Goal: Information Seeking & Learning: Learn about a topic

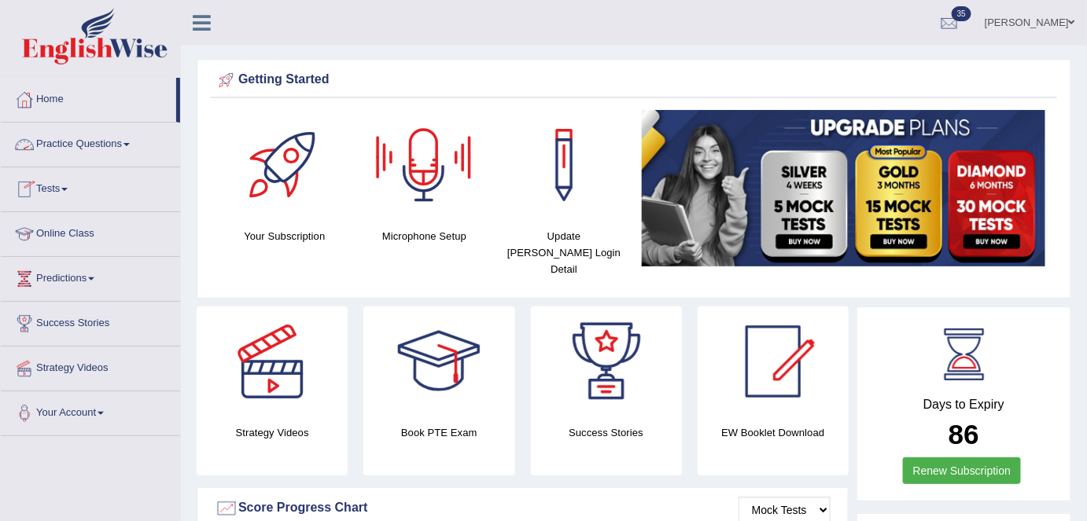
drag, startPoint x: 112, startPoint y: 153, endPoint x: 120, endPoint y: 196, distance: 43.2
click at [112, 153] on link "Practice Questions" at bounding box center [90, 142] width 179 height 39
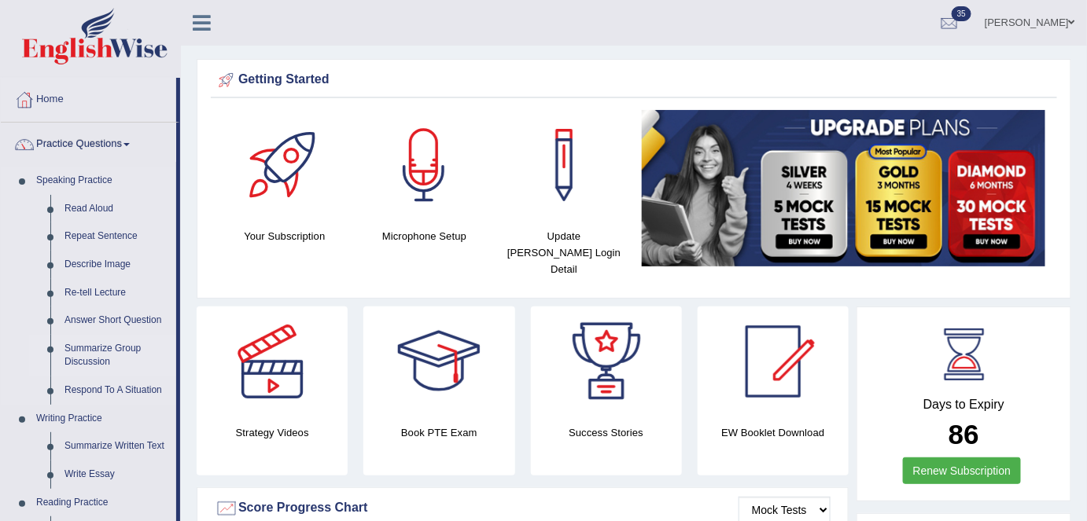
scroll to position [71, 0]
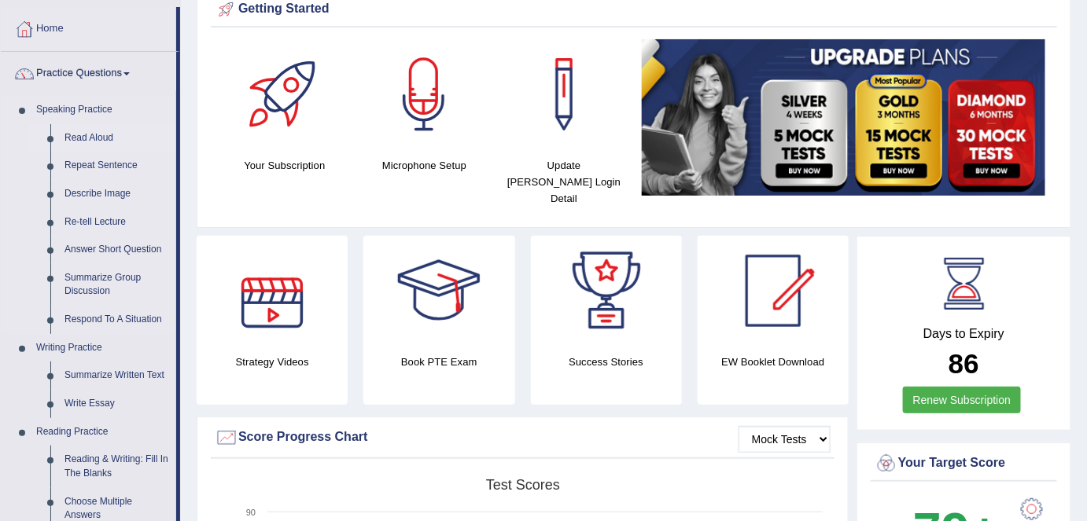
click at [108, 135] on link "Read Aloud" at bounding box center [116, 138] width 119 height 28
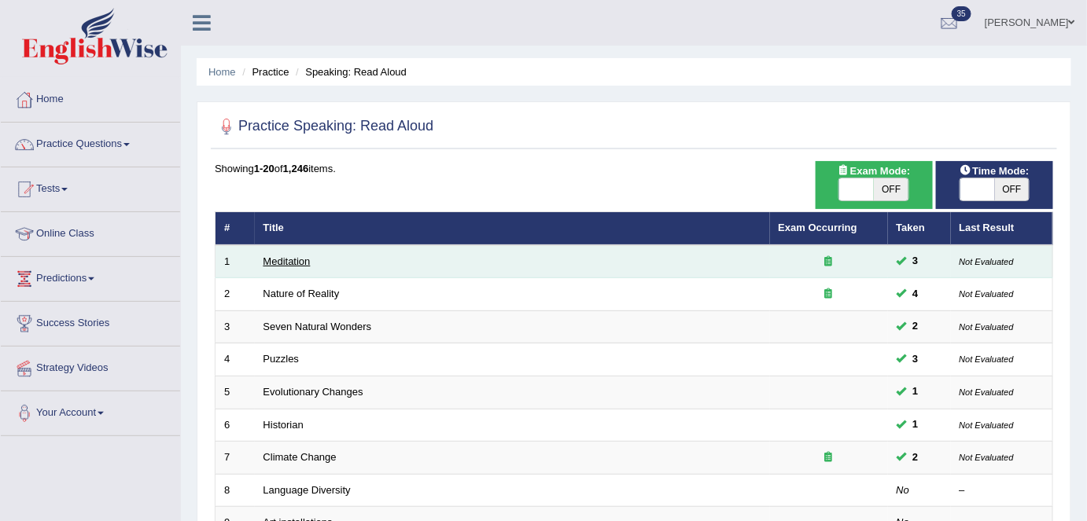
click at [289, 262] on link "Meditation" at bounding box center [286, 262] width 47 height 12
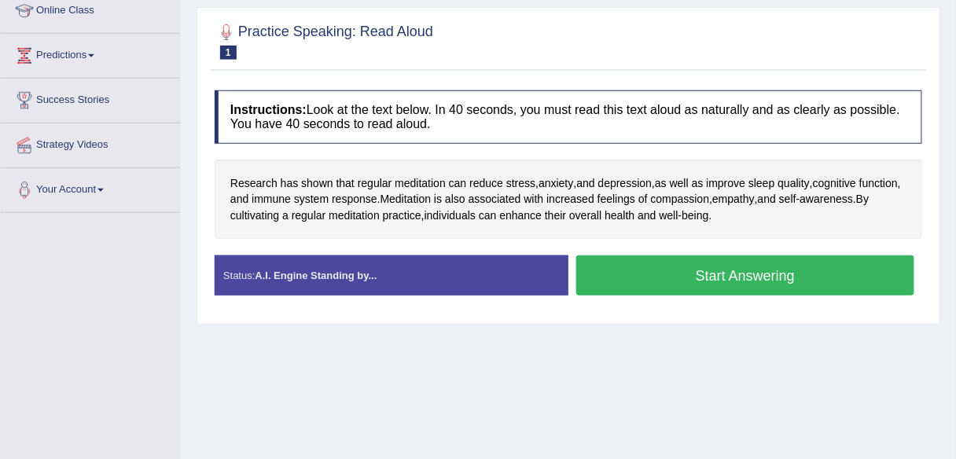
scroll to position [225, 0]
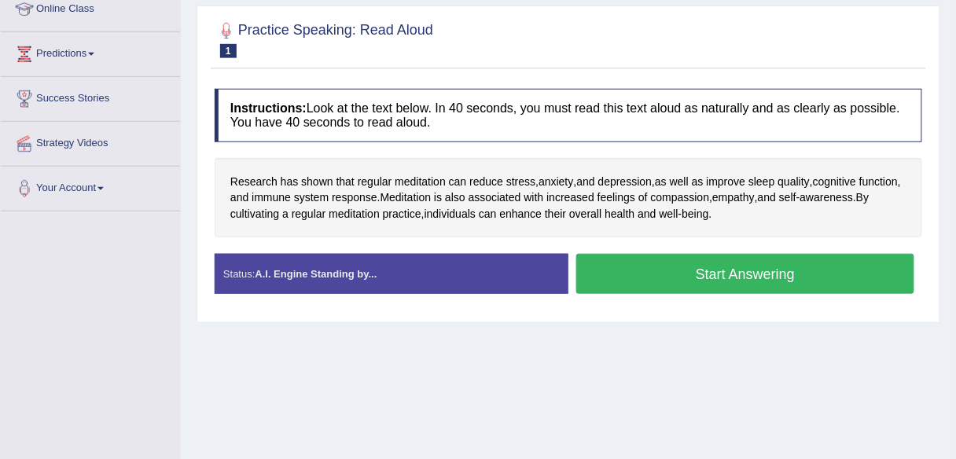
click at [595, 368] on div "Home Practice Speaking: Read Aloud Meditation * Remember to use the device Comm…" at bounding box center [569, 168] width 776 height 787
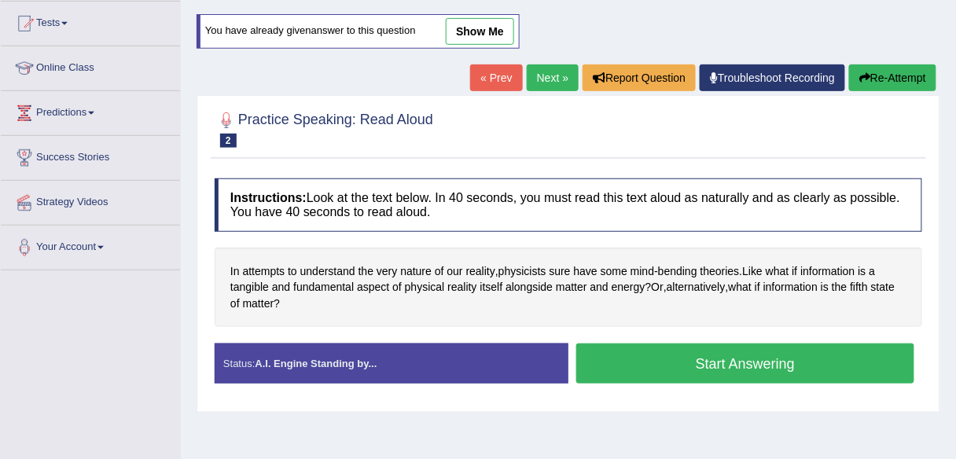
scroll to position [189, 0]
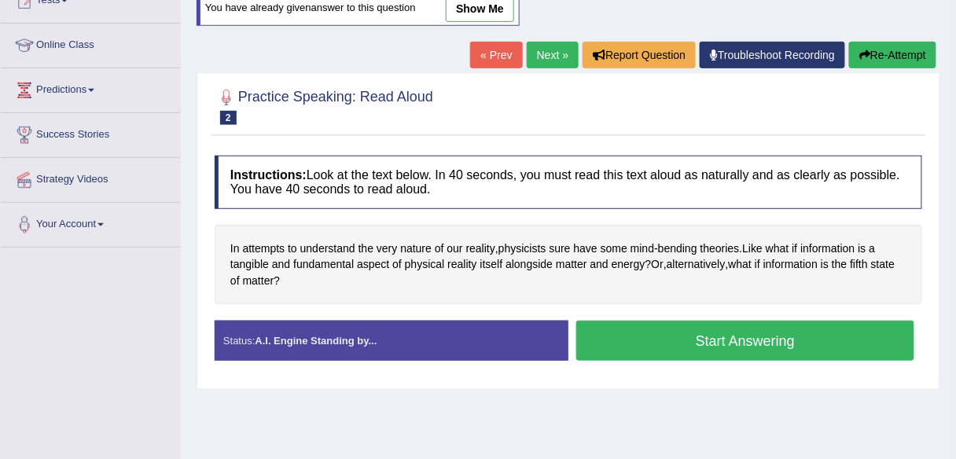
drag, startPoint x: 545, startPoint y: 57, endPoint x: 544, endPoint y: 67, distance: 9.5
click at [545, 58] on link "Next »" at bounding box center [553, 55] width 52 height 27
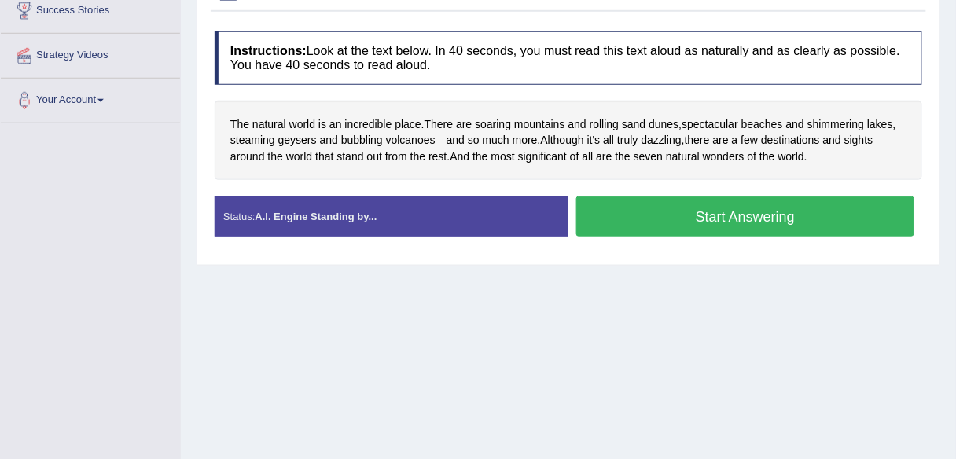
scroll to position [180, 0]
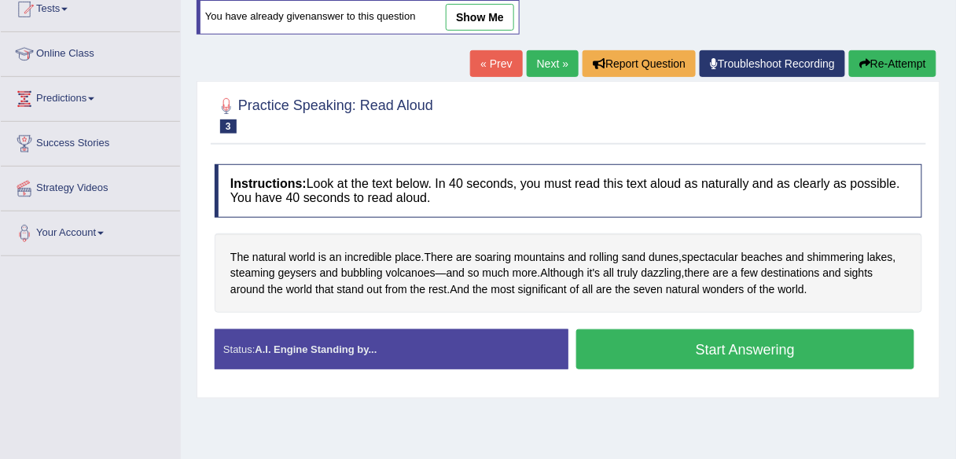
drag, startPoint x: 540, startPoint y: 61, endPoint x: 556, endPoint y: 88, distance: 31.0
click at [540, 61] on link "Next »" at bounding box center [553, 63] width 52 height 27
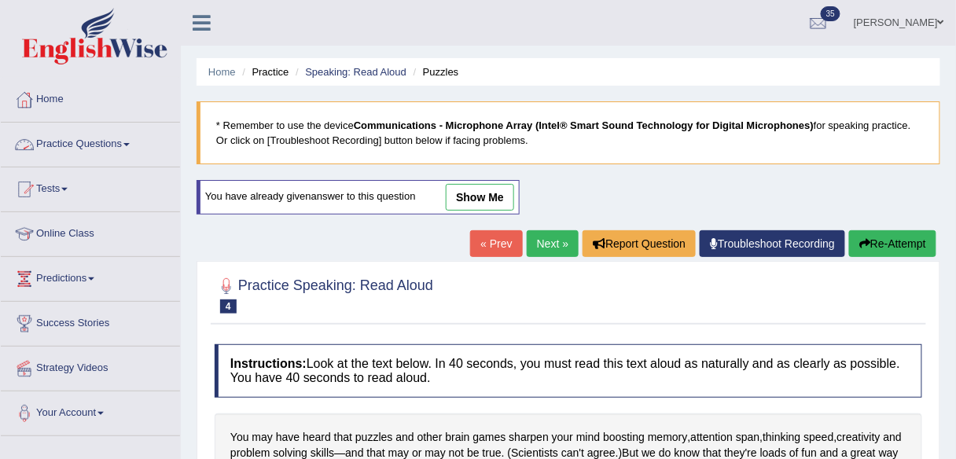
click at [104, 148] on link "Practice Questions" at bounding box center [90, 142] width 179 height 39
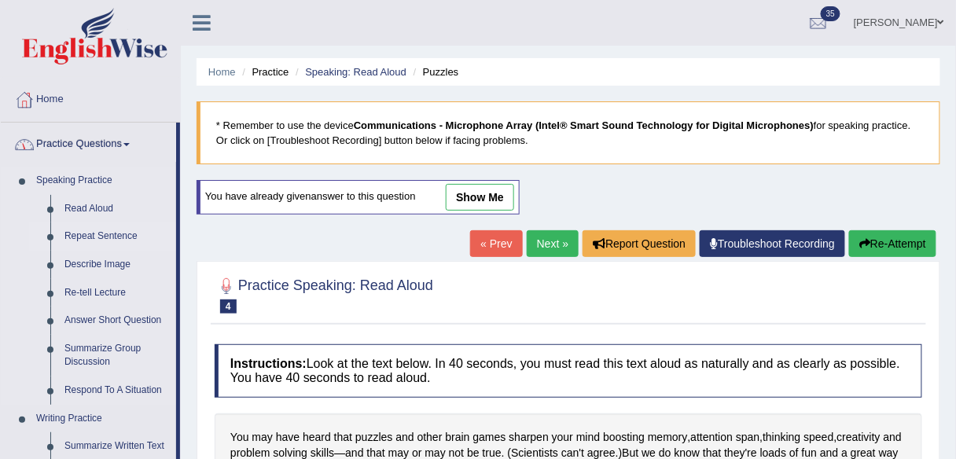
drag, startPoint x: 114, startPoint y: 234, endPoint x: 131, endPoint y: 241, distance: 18.0
click at [114, 234] on link "Repeat Sentence" at bounding box center [116, 237] width 119 height 28
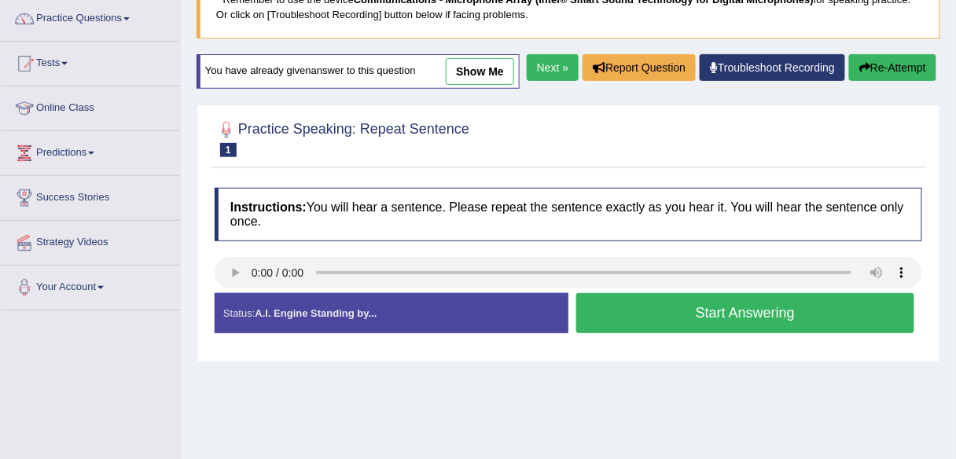
click at [538, 81] on link "Next »" at bounding box center [553, 67] width 52 height 27
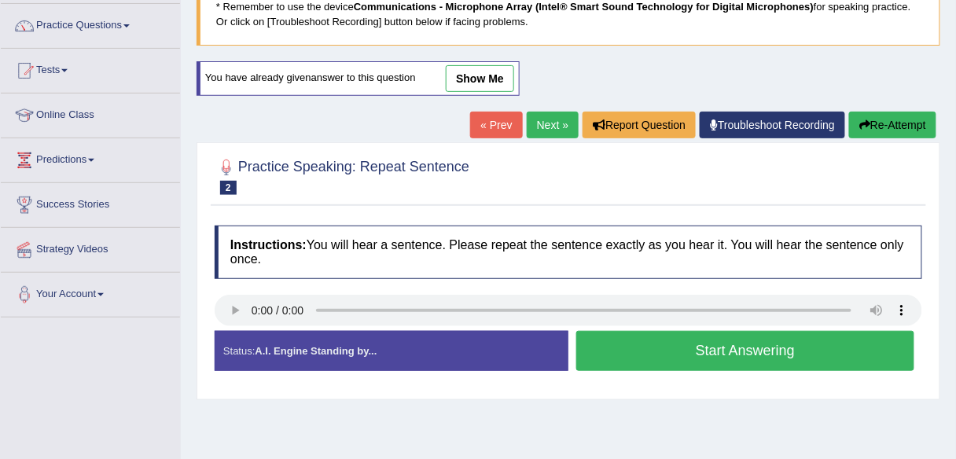
scroll to position [126, 0]
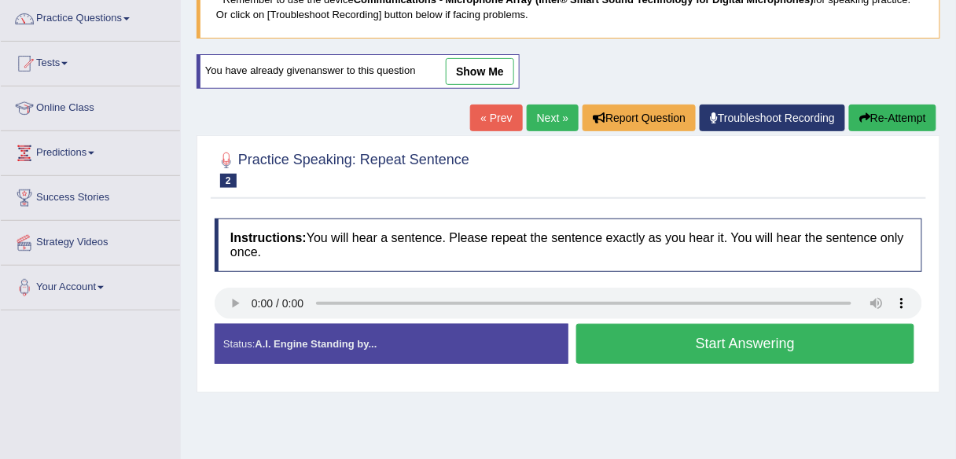
click at [360, 194] on div "Practice Speaking: Repeat Sentence 2 1191 RS" at bounding box center [569, 171] width 716 height 55
click at [545, 112] on link "Next »" at bounding box center [553, 118] width 52 height 27
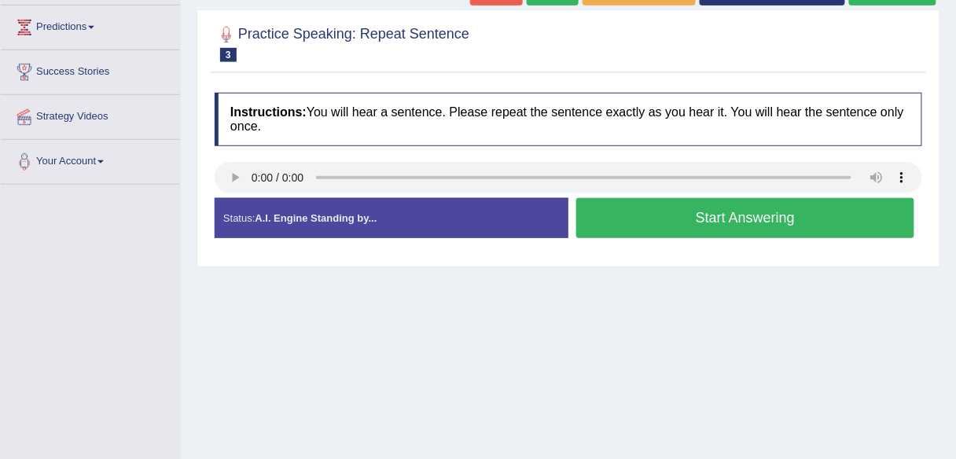
click at [354, 277] on div "Home Practice Speaking: Repeat Sentence 1193 RS * Remember to use the device Co…" at bounding box center [569, 141] width 776 height 787
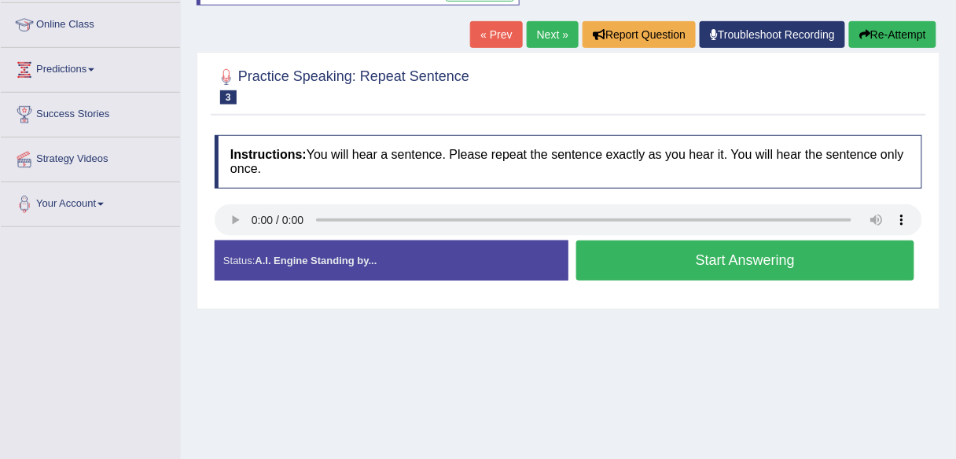
scroll to position [189, 0]
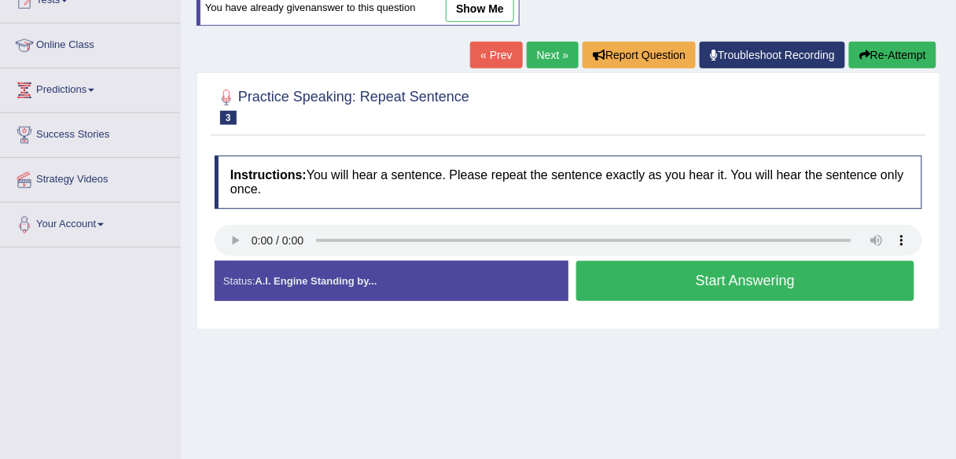
click at [539, 43] on link "Next »" at bounding box center [553, 55] width 52 height 27
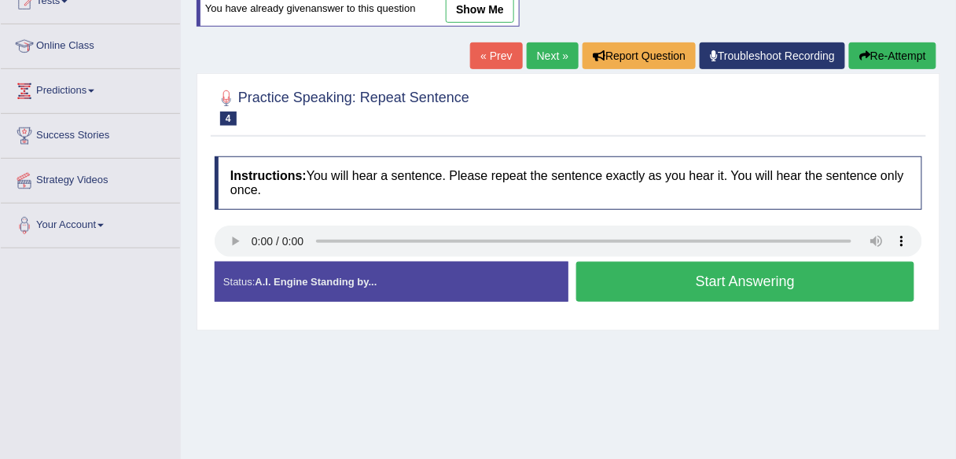
scroll to position [189, 0]
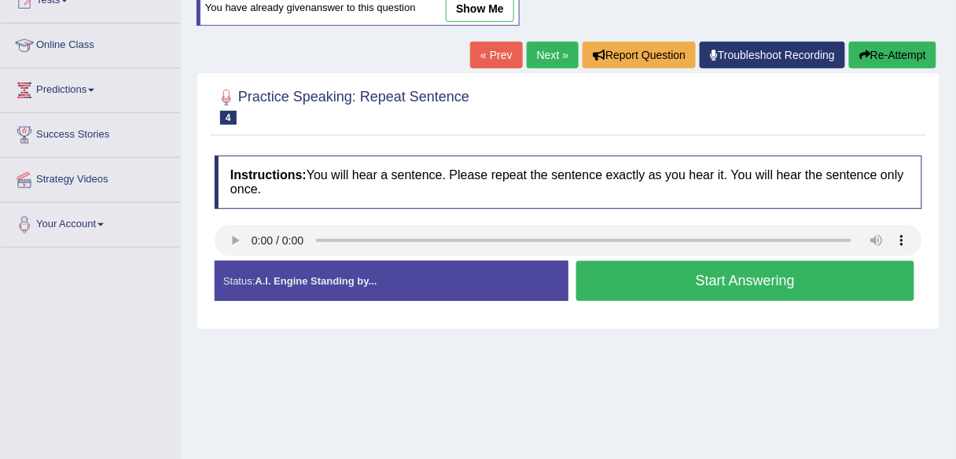
click at [425, 356] on div "Home Practice Speaking: Repeat Sentence 814 RS * Remember to use the device Com…" at bounding box center [569, 204] width 776 height 787
click at [599, 287] on button "Start Answering" at bounding box center [746, 281] width 338 height 40
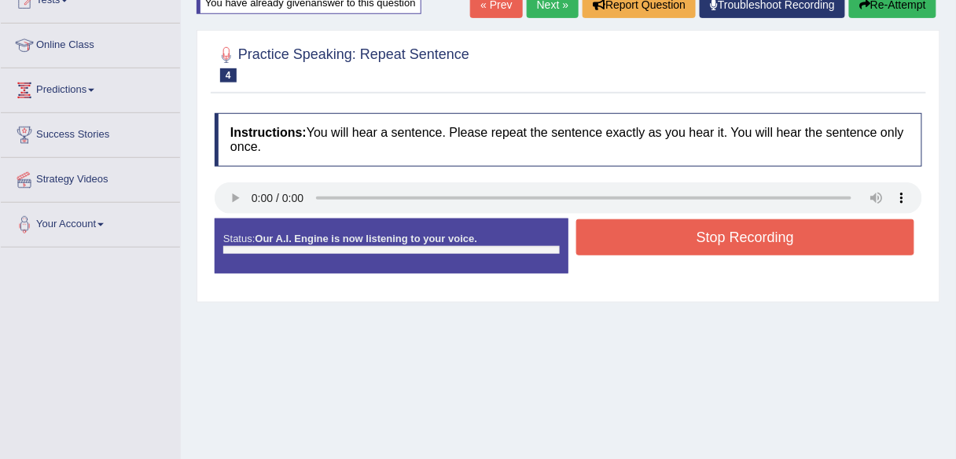
click at [613, 242] on button "Stop Recording" at bounding box center [746, 237] width 338 height 36
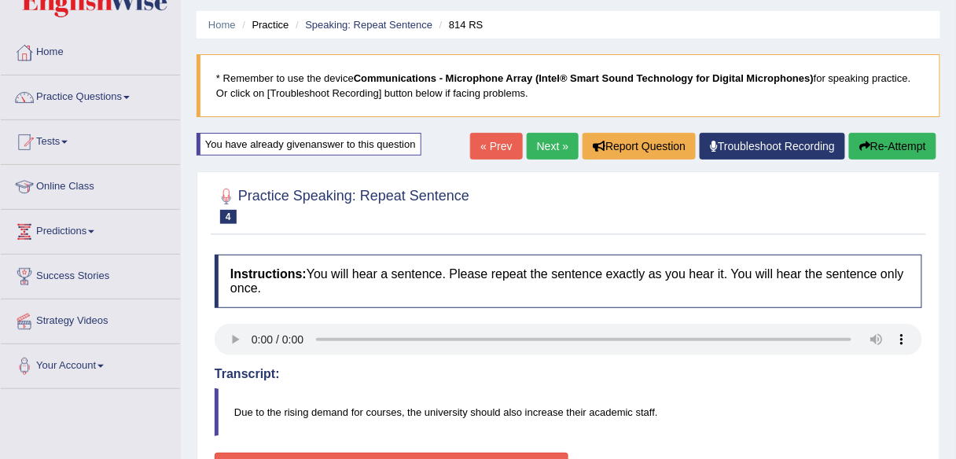
scroll to position [0, 0]
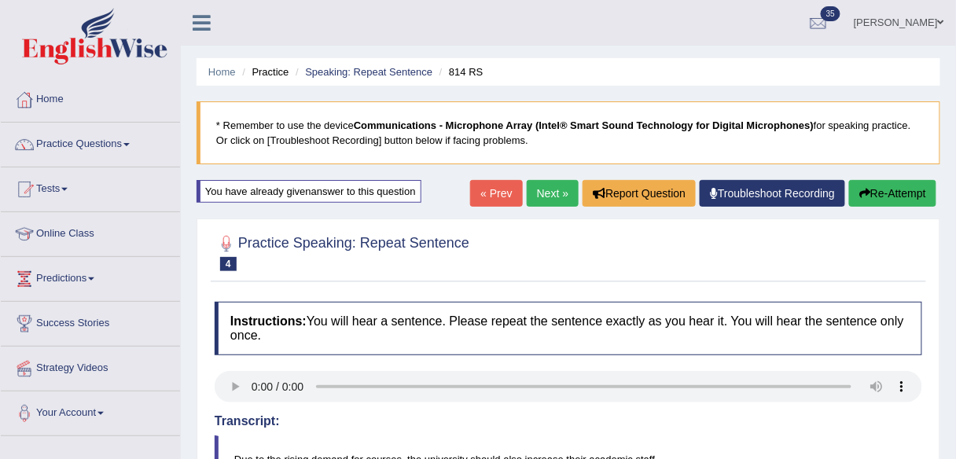
click at [893, 190] on button "Re-Attempt" at bounding box center [892, 193] width 87 height 27
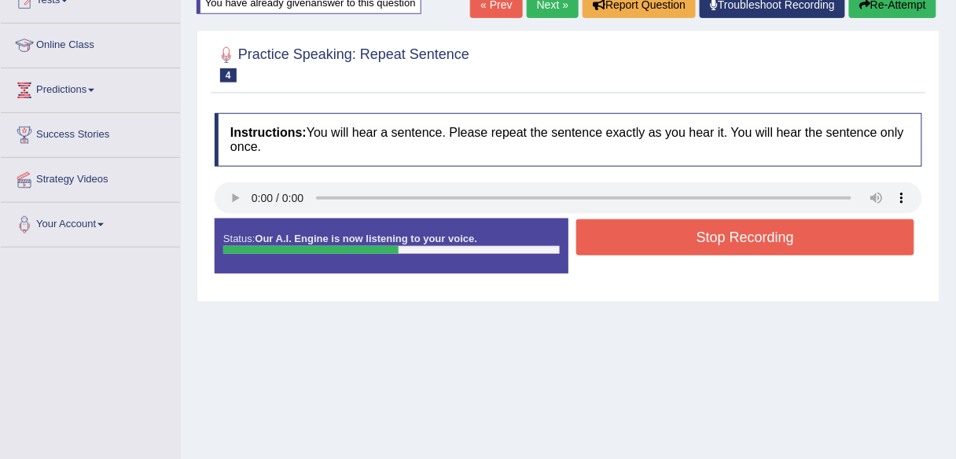
click at [624, 241] on button "Stop Recording" at bounding box center [746, 237] width 338 height 36
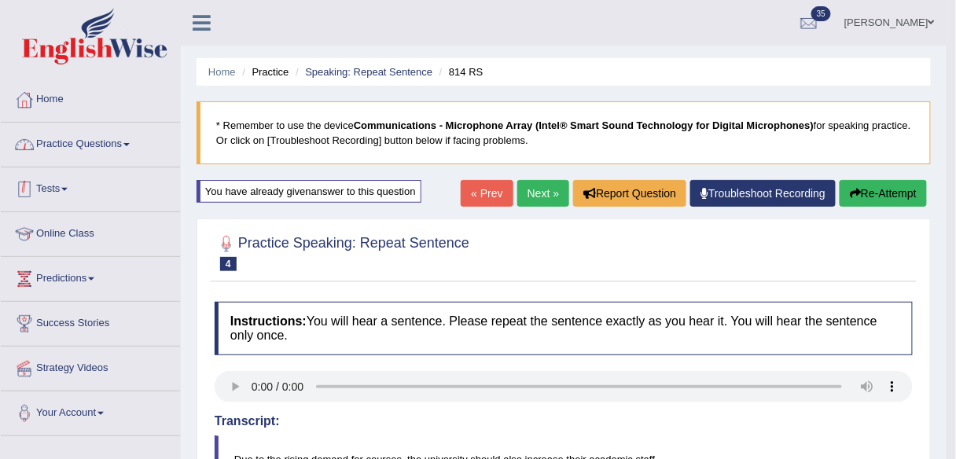
click at [115, 134] on link "Practice Questions" at bounding box center [90, 142] width 179 height 39
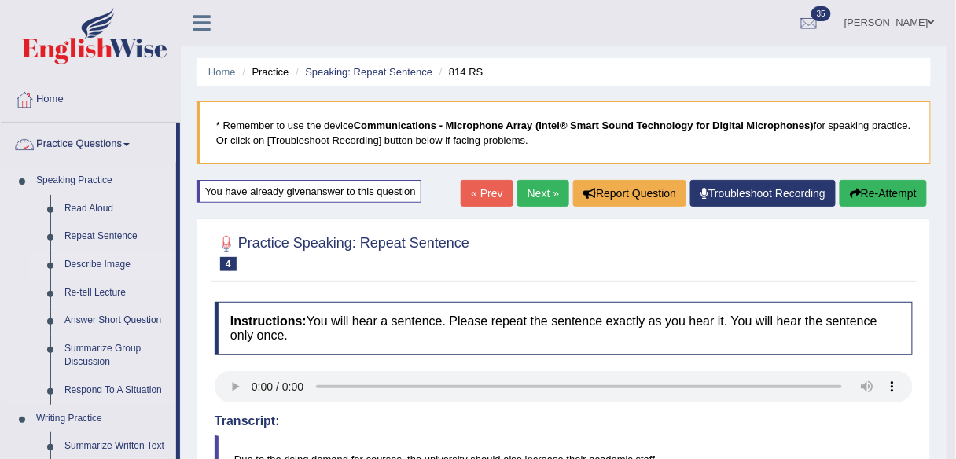
click at [116, 261] on link "Describe Image" at bounding box center [116, 265] width 119 height 28
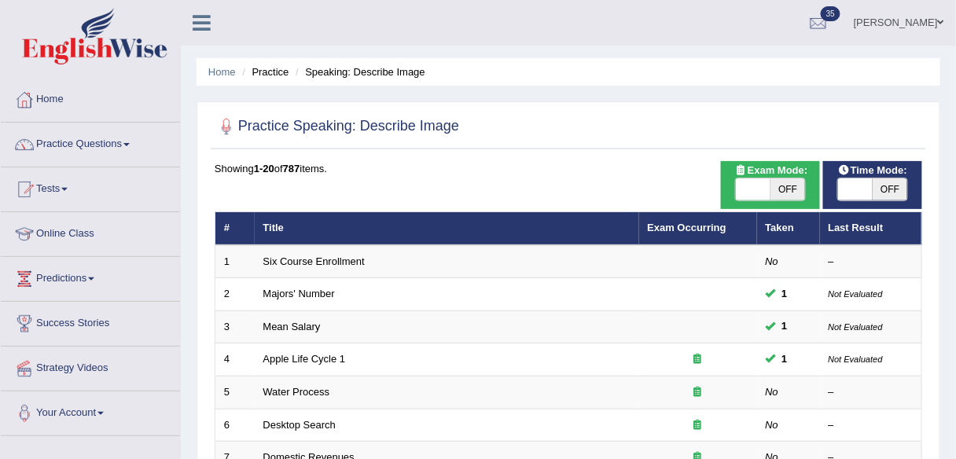
drag, startPoint x: 794, startPoint y: 186, endPoint x: 774, endPoint y: 181, distance: 20.2
click at [794, 185] on span "OFF" at bounding box center [788, 190] width 35 height 22
checkbox input "true"
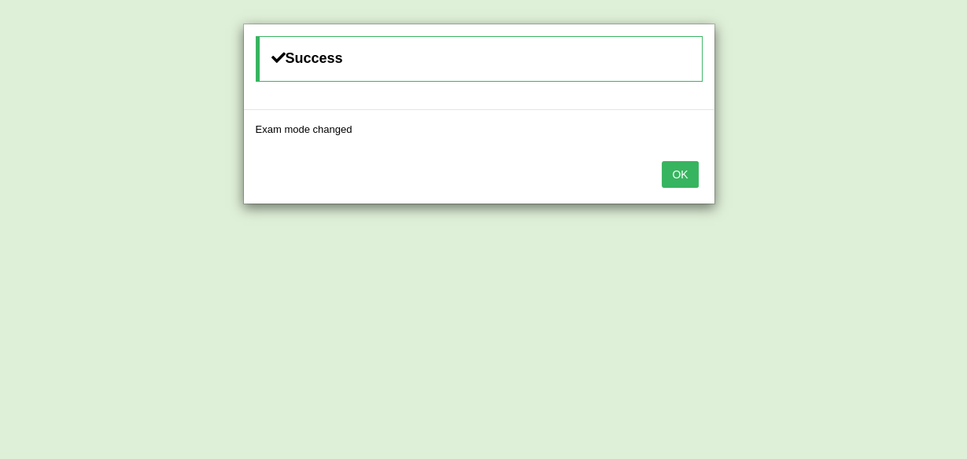
click at [663, 175] on button "OK" at bounding box center [679, 174] width 36 height 27
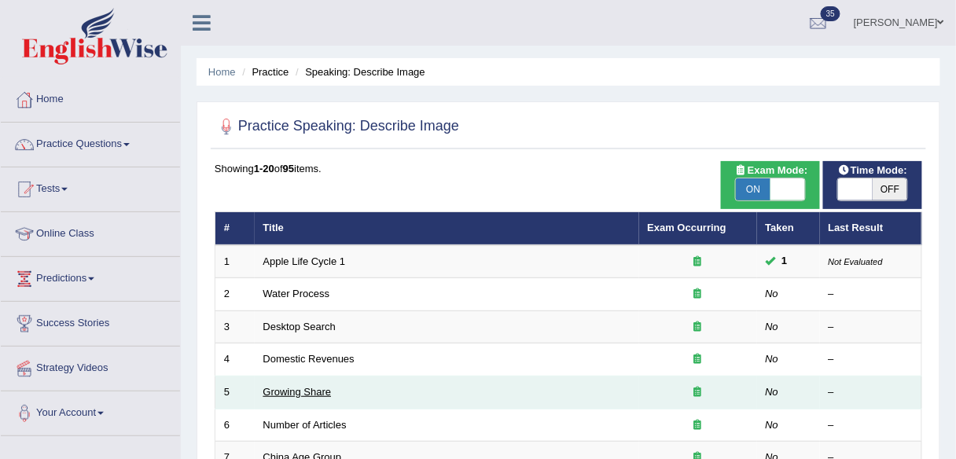
click at [310, 386] on link "Growing Share" at bounding box center [297, 392] width 68 height 12
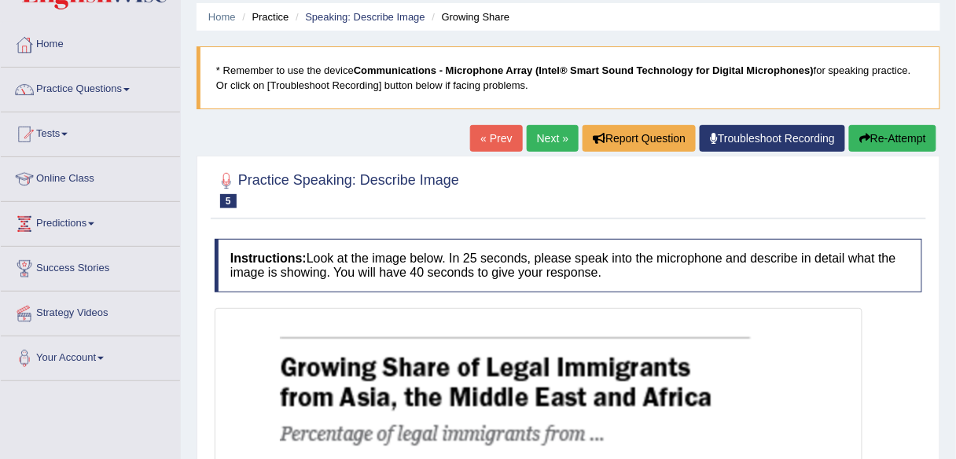
scroll to position [54, 0]
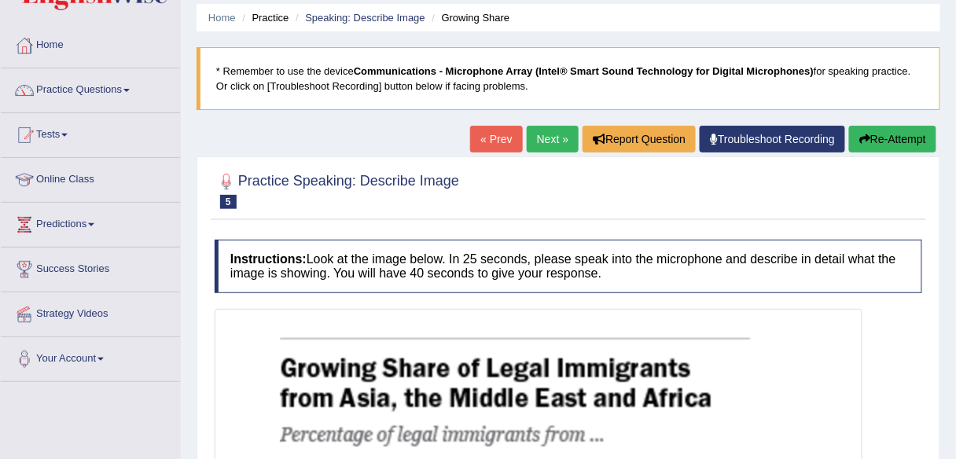
click at [540, 135] on link "Next »" at bounding box center [553, 139] width 52 height 27
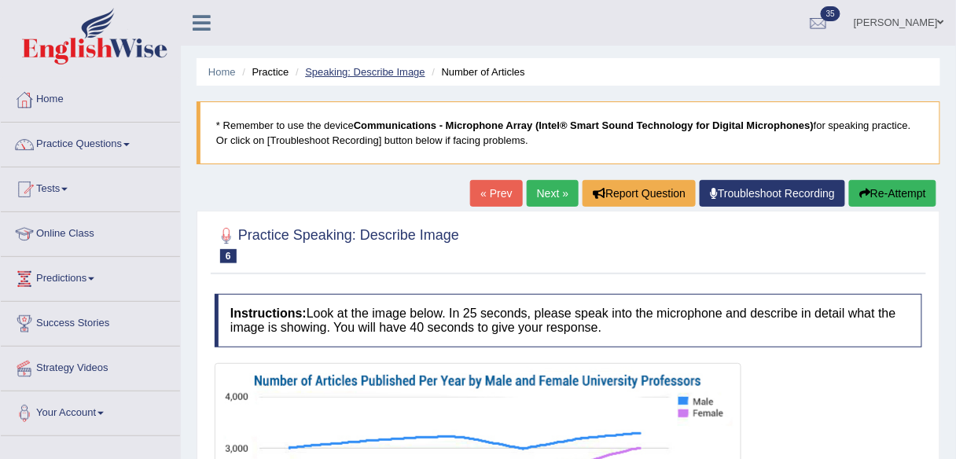
click at [398, 68] on link "Speaking: Describe Image" at bounding box center [365, 72] width 120 height 12
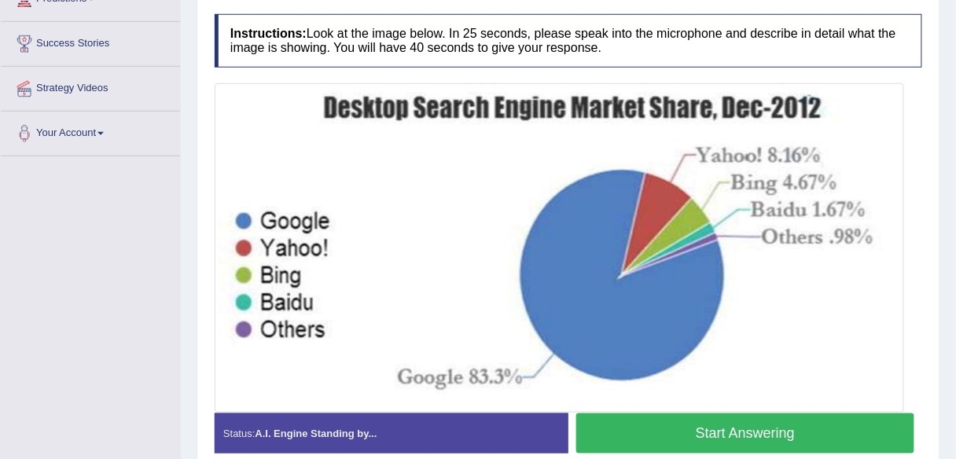
scroll to position [120, 0]
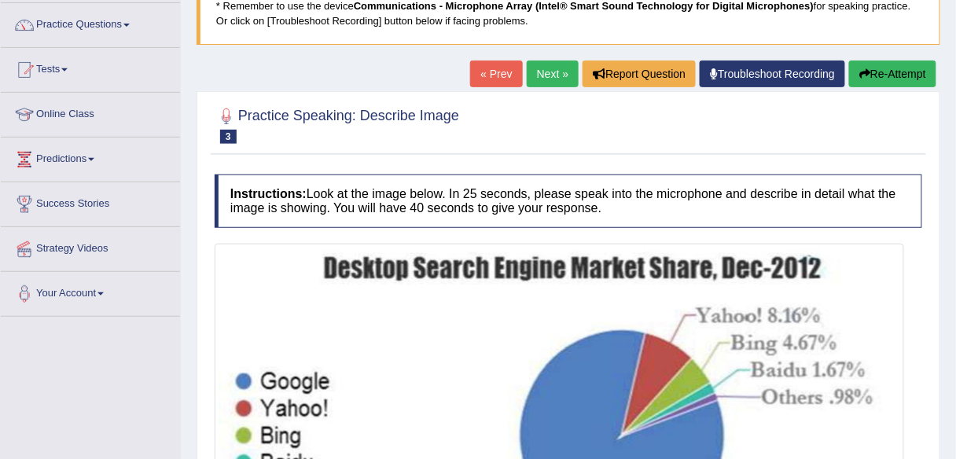
click at [546, 76] on link "Next »" at bounding box center [553, 74] width 52 height 27
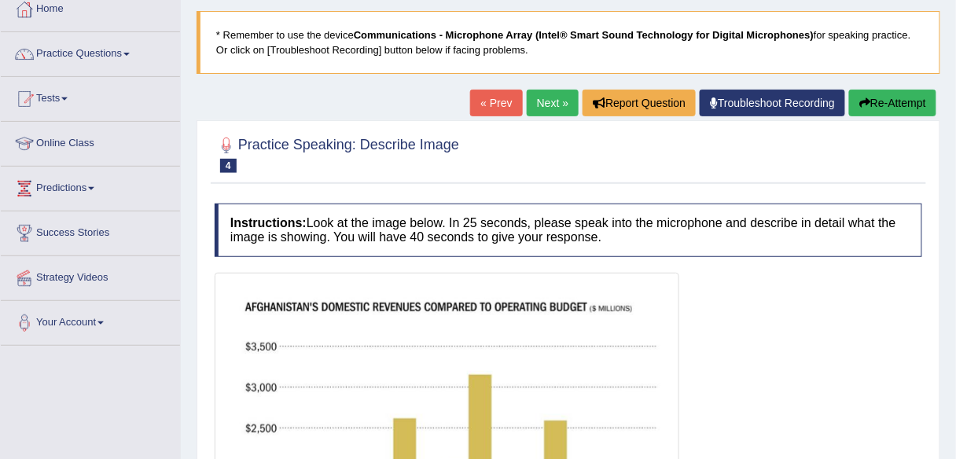
scroll to position [87, 0]
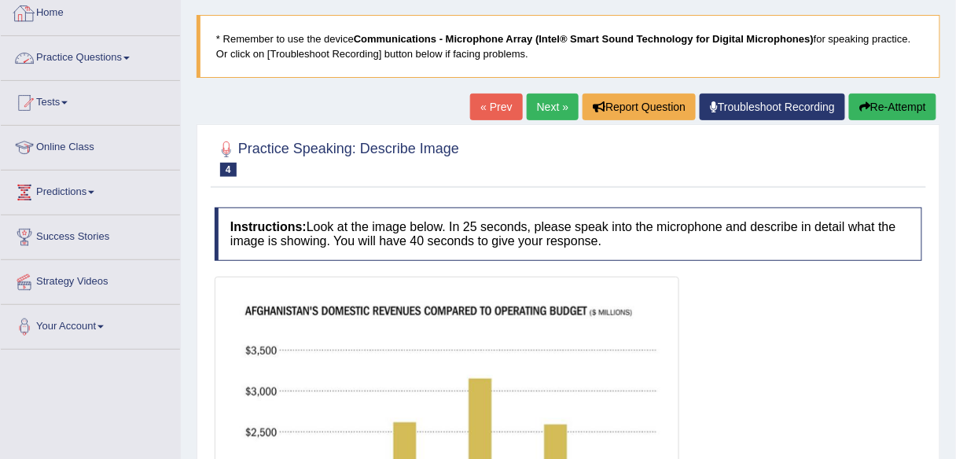
click at [131, 52] on link "Practice Questions" at bounding box center [90, 55] width 179 height 39
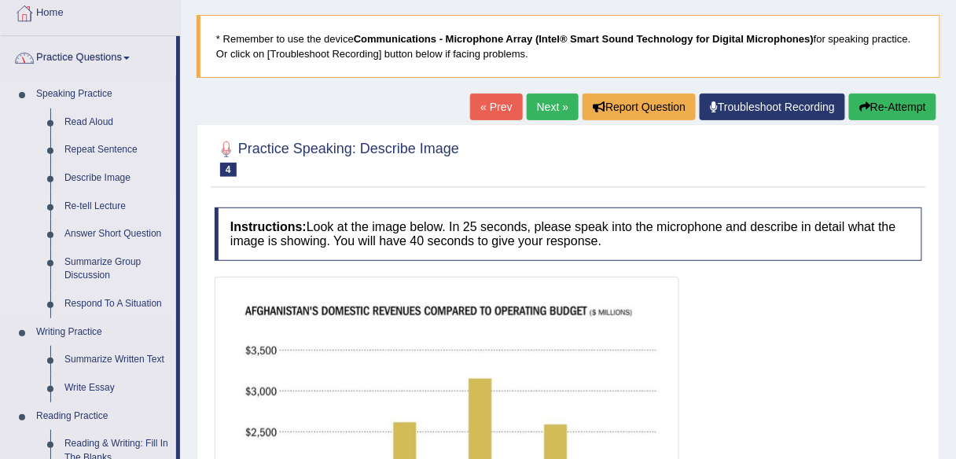
click at [120, 197] on link "Re-tell Lecture" at bounding box center [116, 207] width 119 height 28
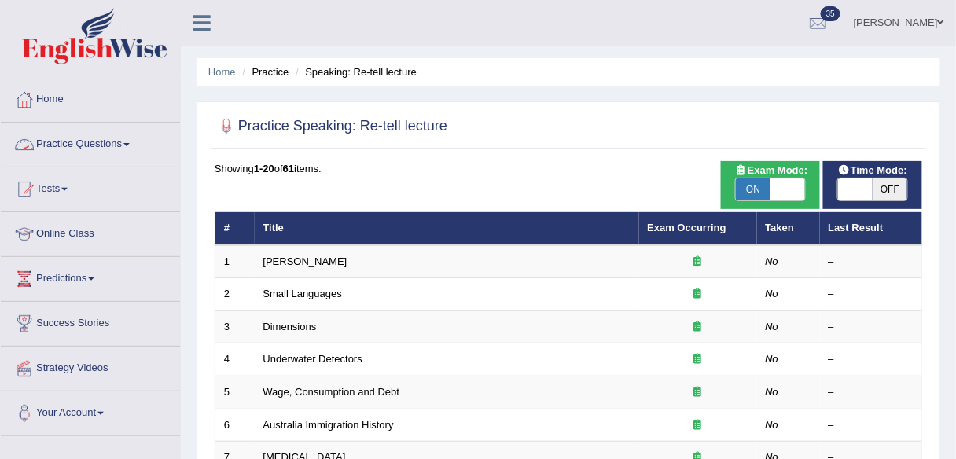
click at [91, 157] on link "Practice Questions" at bounding box center [90, 142] width 179 height 39
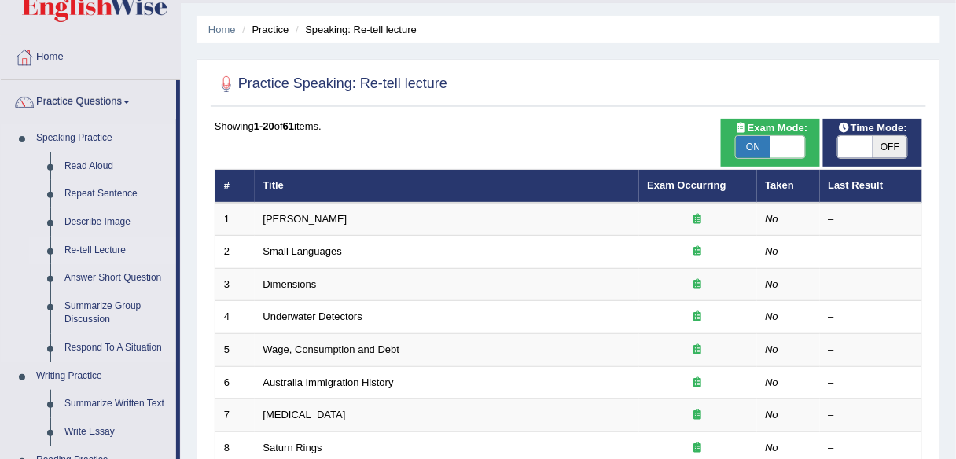
scroll to position [63, 0]
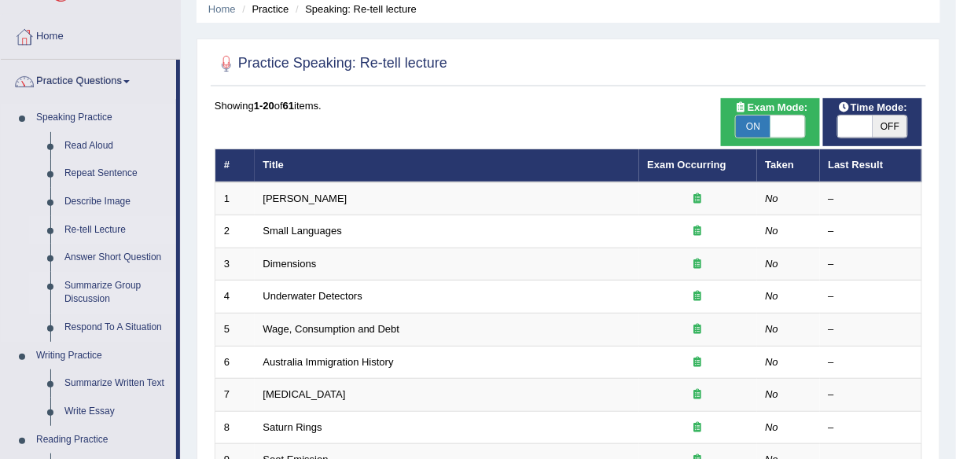
click at [106, 288] on link "Summarize Group Discussion" at bounding box center [116, 293] width 119 height 42
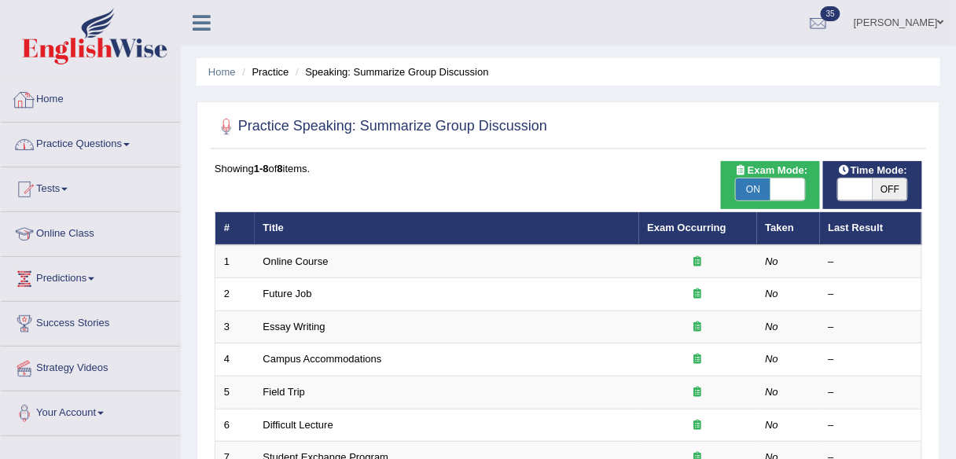
drag, startPoint x: 126, startPoint y: 137, endPoint x: 138, endPoint y: 174, distance: 38.8
click at [126, 137] on link "Practice Questions" at bounding box center [90, 142] width 179 height 39
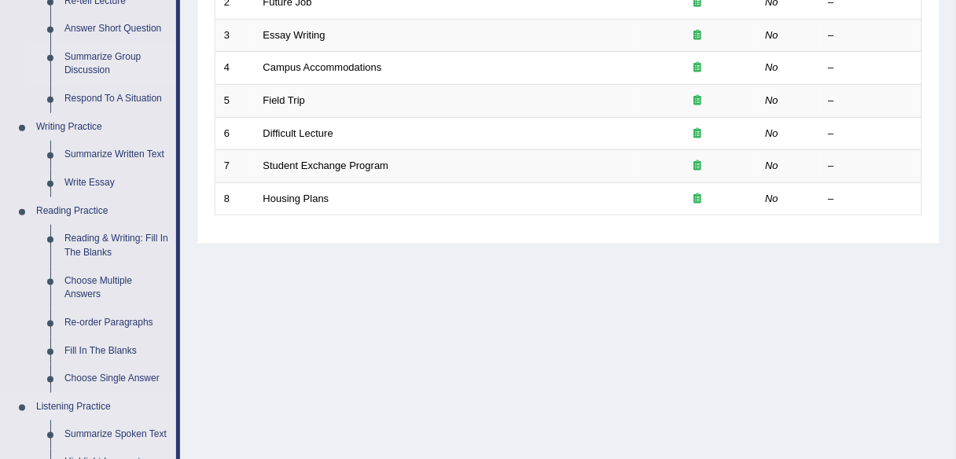
scroll to position [315, 0]
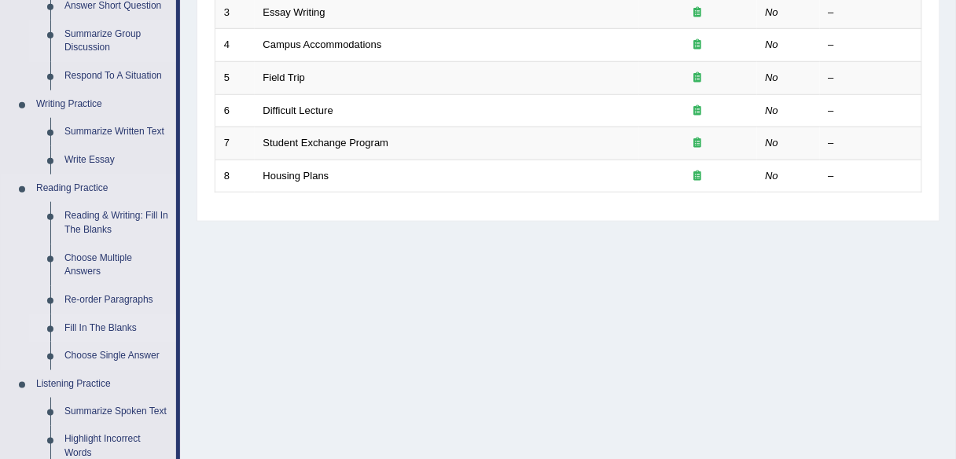
click at [116, 323] on link "Fill In The Blanks" at bounding box center [116, 329] width 119 height 28
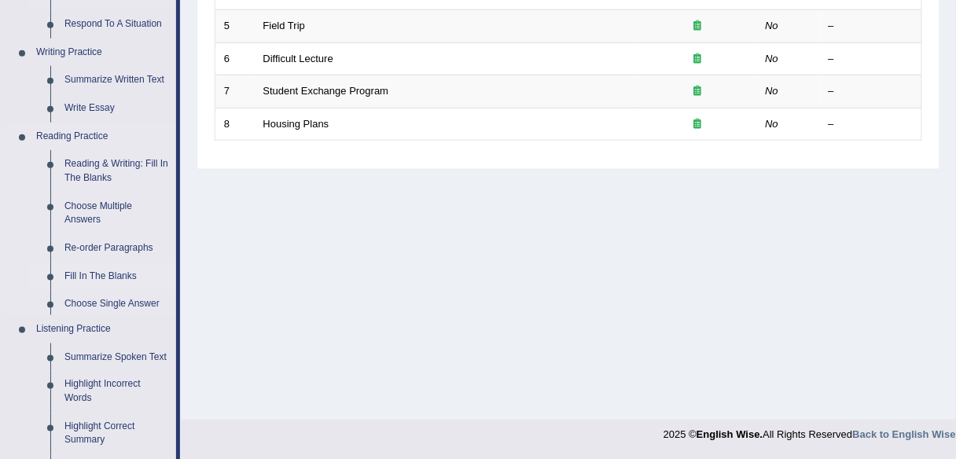
scroll to position [798, 0]
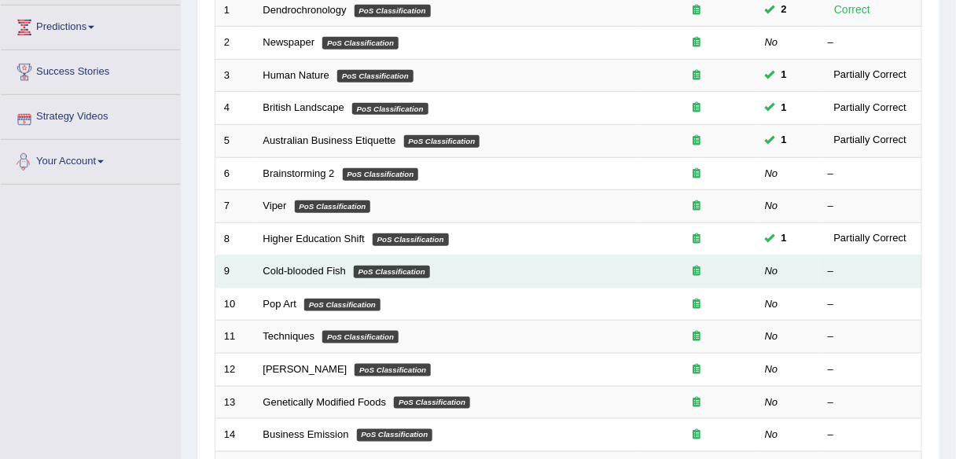
scroll to position [575, 0]
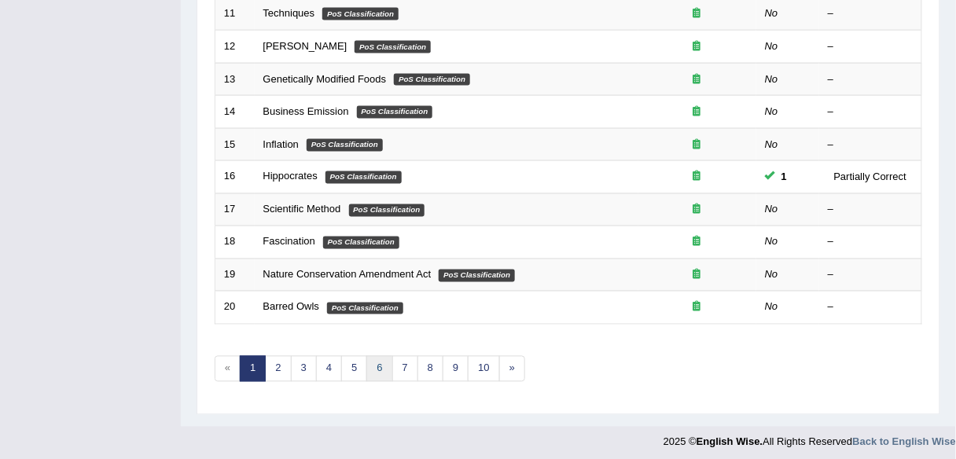
click at [373, 363] on link "6" at bounding box center [380, 369] width 26 height 26
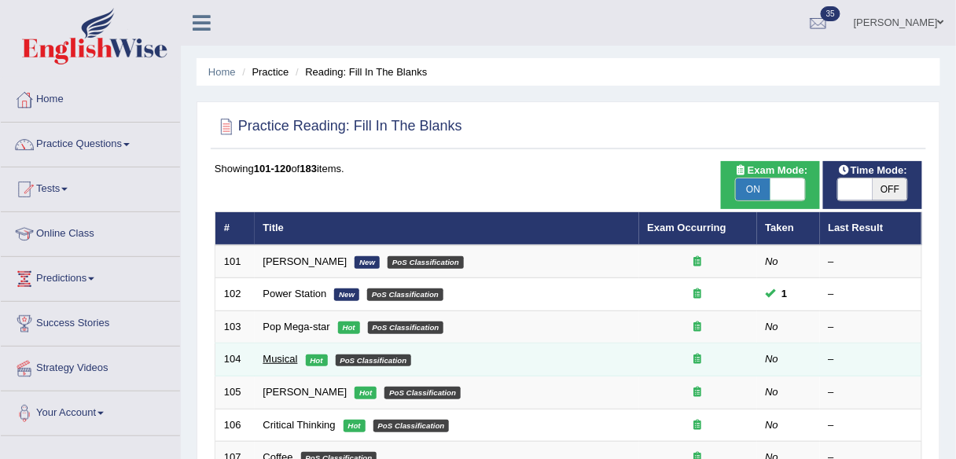
click at [295, 359] on link "Musical" at bounding box center [280, 359] width 35 height 12
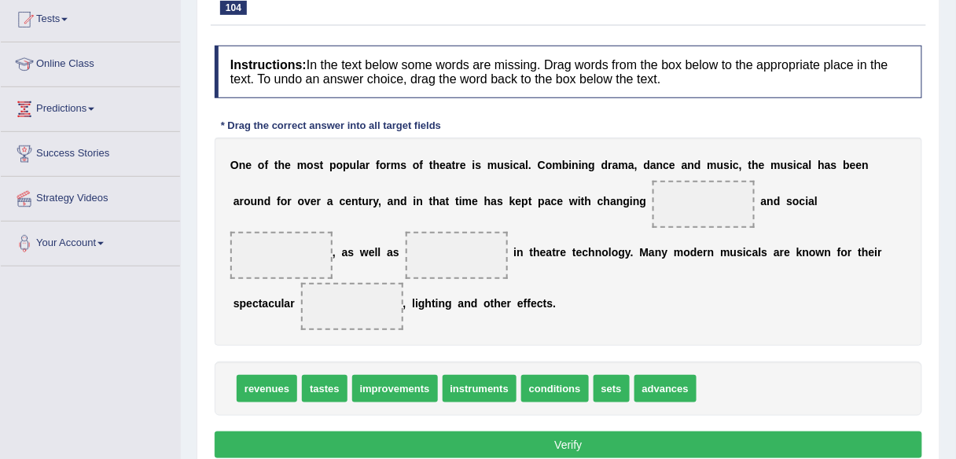
scroll to position [181, 0]
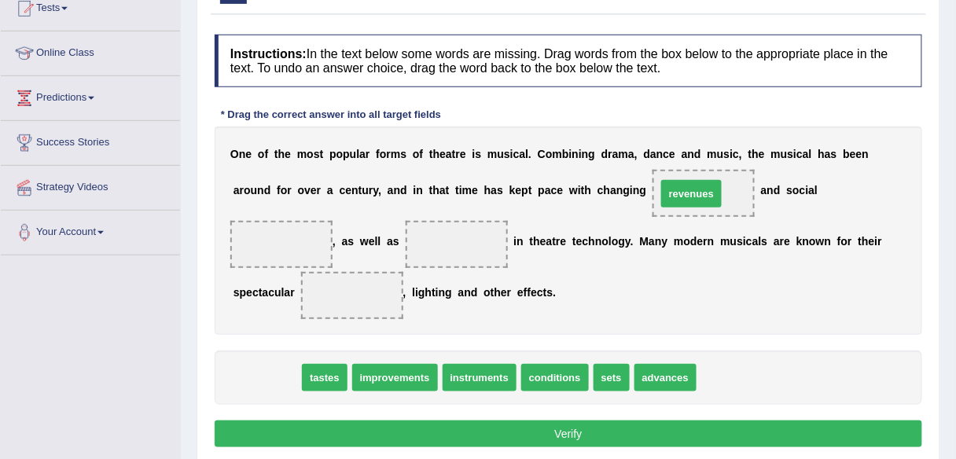
drag, startPoint x: 267, startPoint y: 376, endPoint x: 694, endPoint y: 192, distance: 464.3
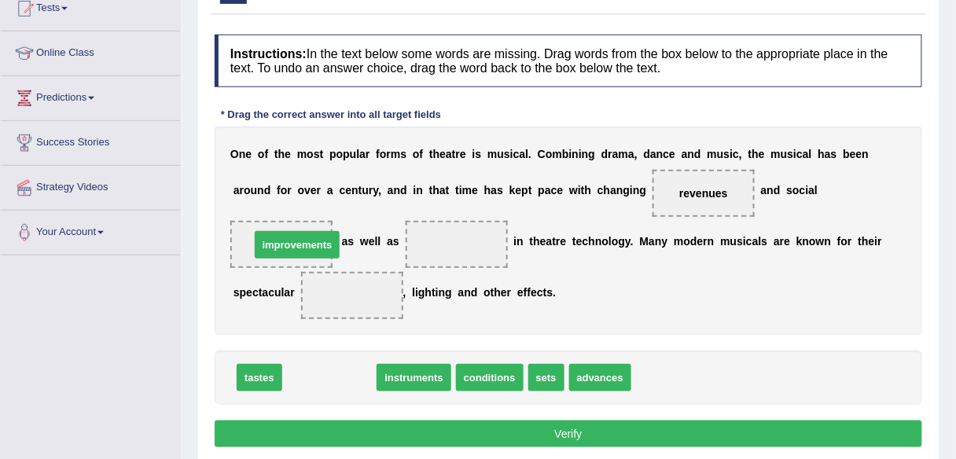
drag, startPoint x: 330, startPoint y: 374, endPoint x: 297, endPoint y: 244, distance: 134.7
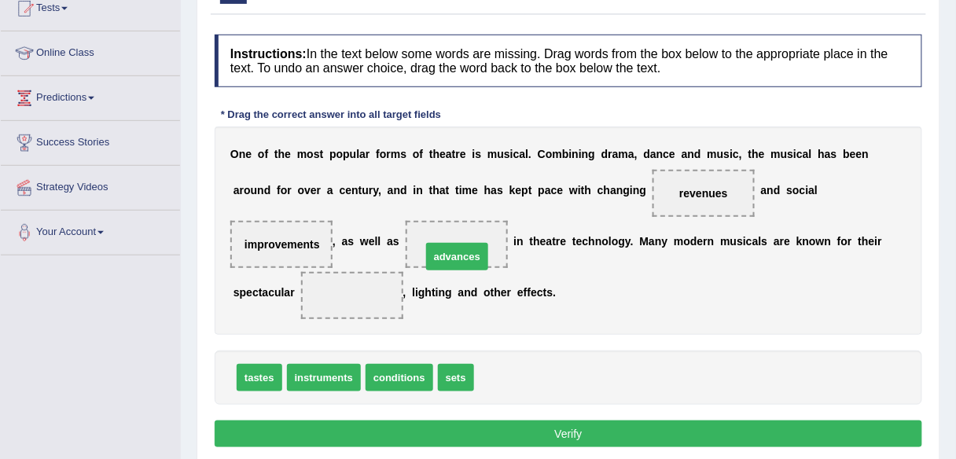
drag, startPoint x: 533, startPoint y: 368, endPoint x: 481, endPoint y: 246, distance: 132.8
drag, startPoint x: 459, startPoint y: 242, endPoint x: 281, endPoint y: 242, distance: 177.8
drag, startPoint x: 527, startPoint y: 376, endPoint x: 470, endPoint y: 248, distance: 140.5
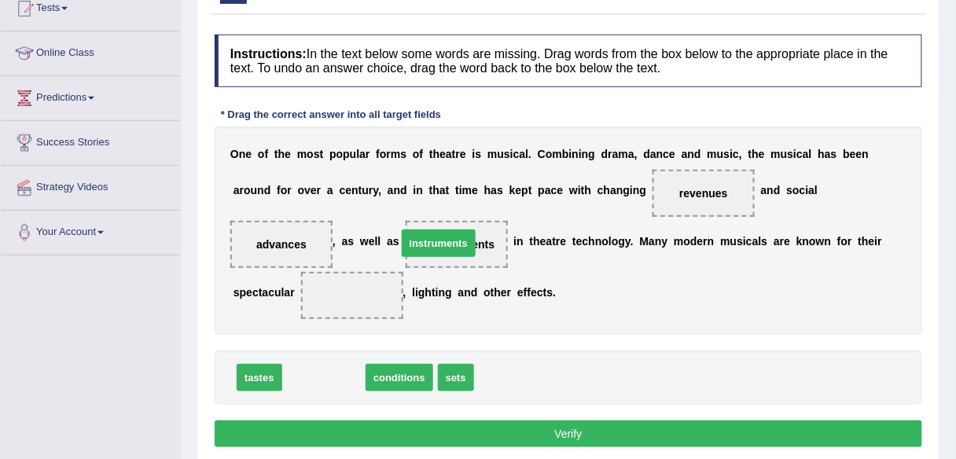
drag, startPoint x: 333, startPoint y: 381, endPoint x: 448, endPoint y: 247, distance: 177.4
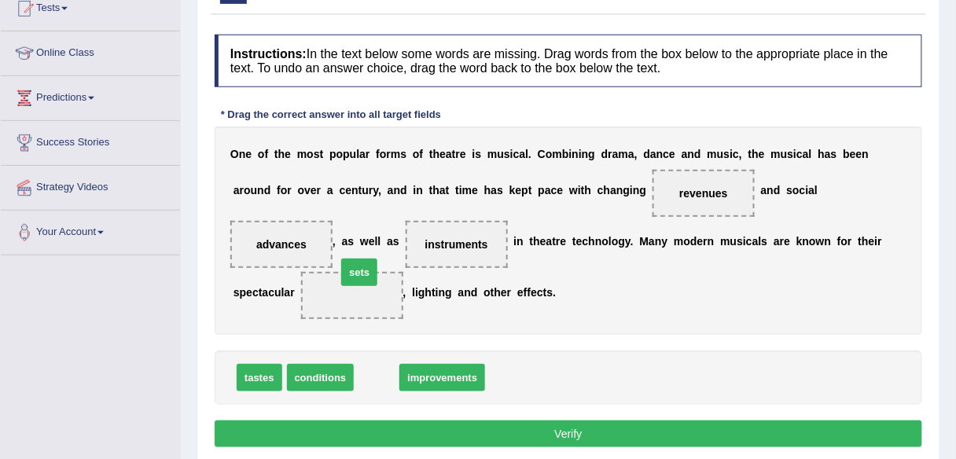
drag, startPoint x: 374, startPoint y: 379, endPoint x: 357, endPoint y: 273, distance: 107.6
click at [576, 428] on button "Verify" at bounding box center [569, 434] width 708 height 27
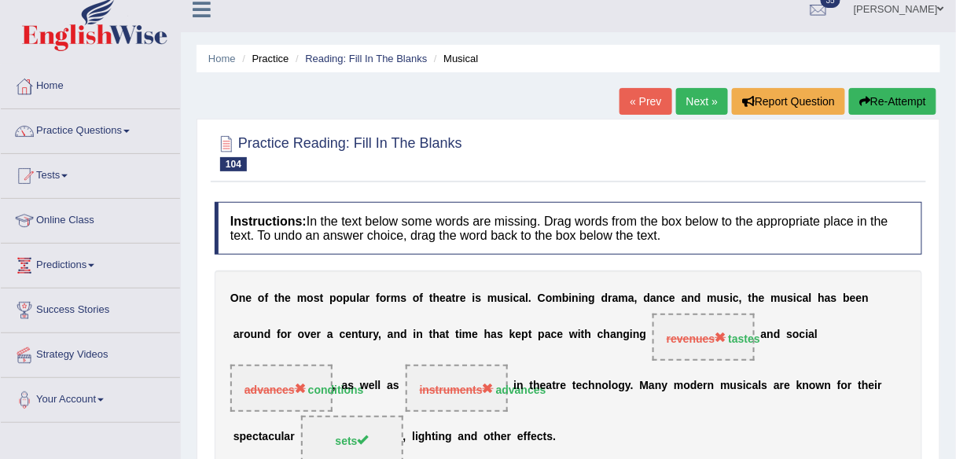
scroll to position [0, 0]
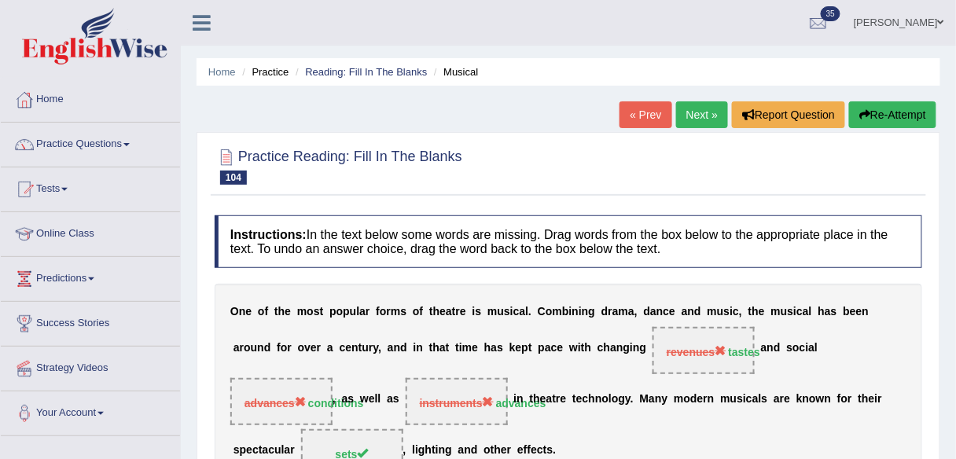
click at [689, 113] on link "Next »" at bounding box center [702, 114] width 52 height 27
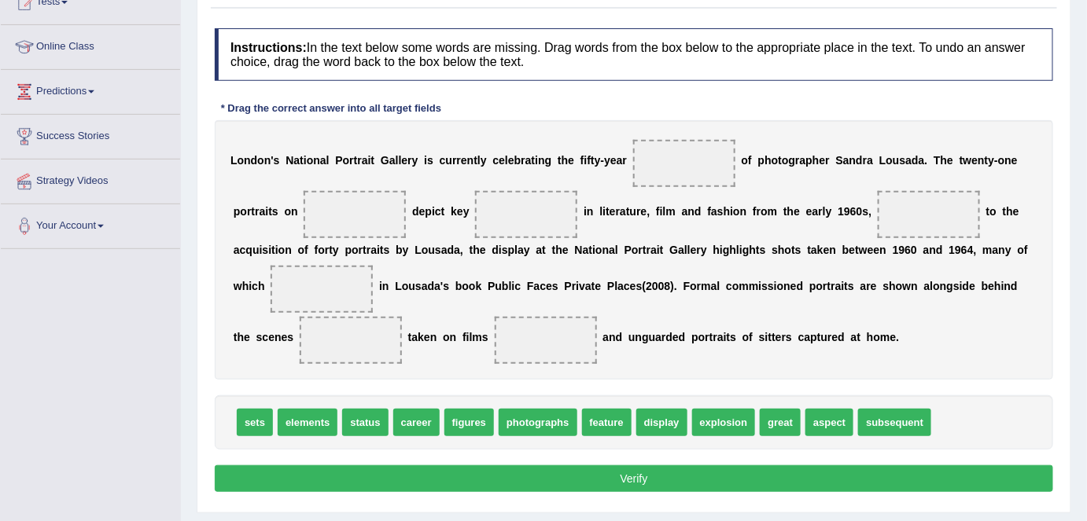
scroll to position [186, 0]
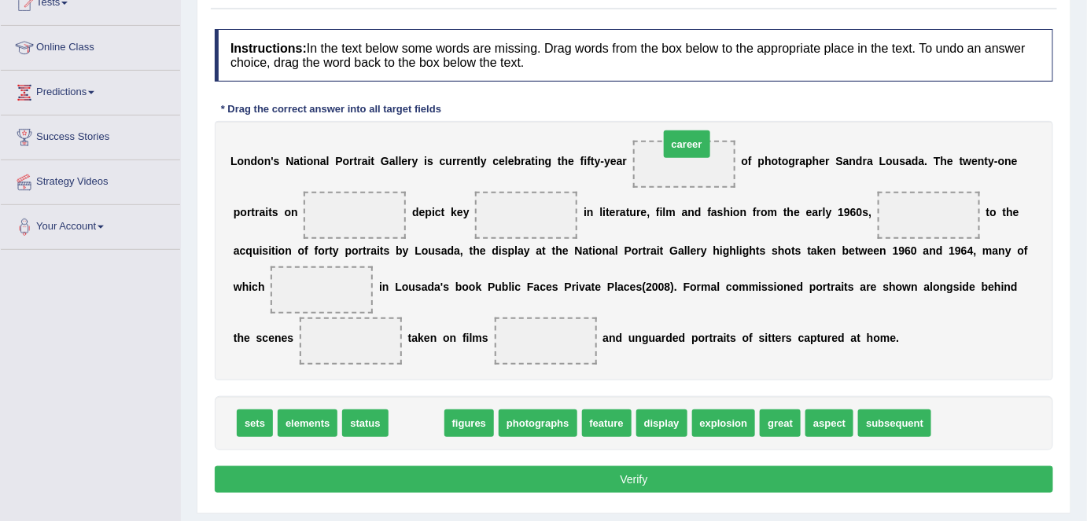
drag, startPoint x: 413, startPoint y: 420, endPoint x: 673, endPoint y: 153, distance: 372.6
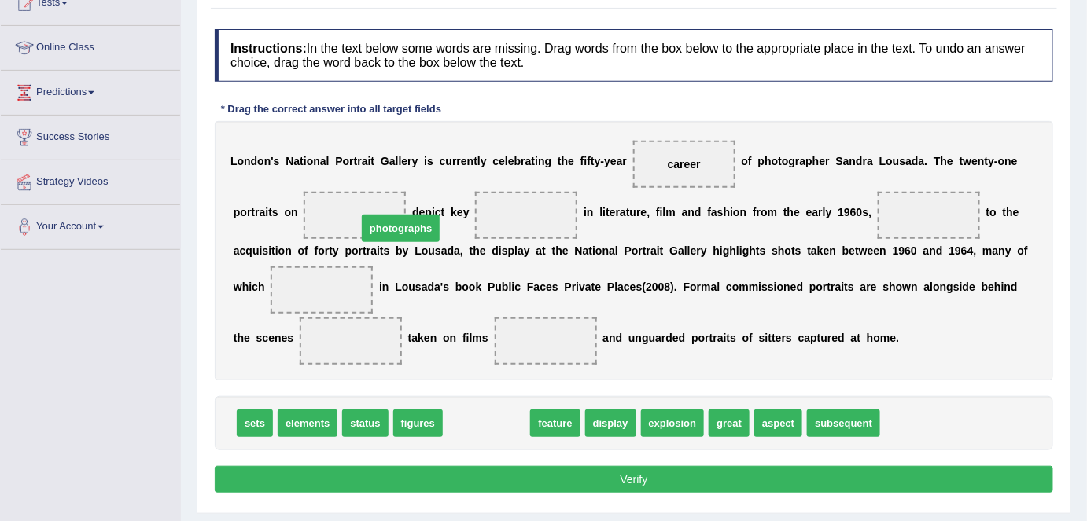
drag, startPoint x: 484, startPoint y: 428, endPoint x: 392, endPoint y: 226, distance: 222.1
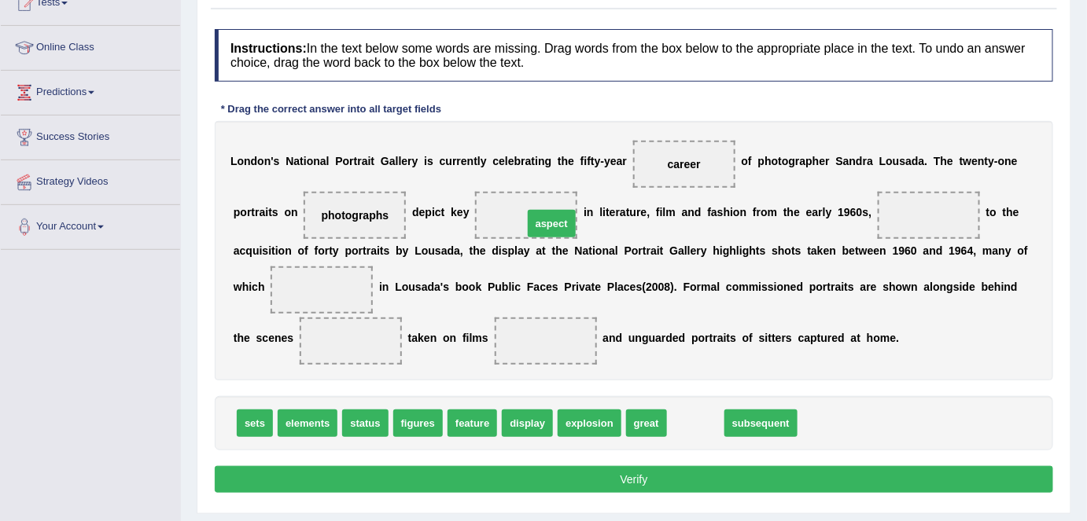
drag, startPoint x: 694, startPoint y: 418, endPoint x: 549, endPoint y: 219, distance: 246.0
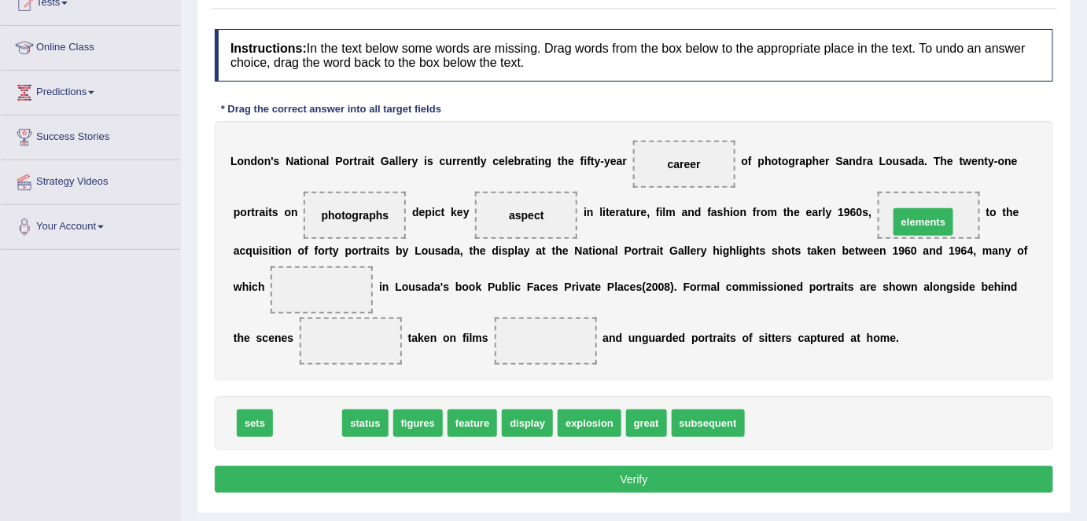
drag, startPoint x: 315, startPoint y: 415, endPoint x: 930, endPoint y: 214, distance: 647.9
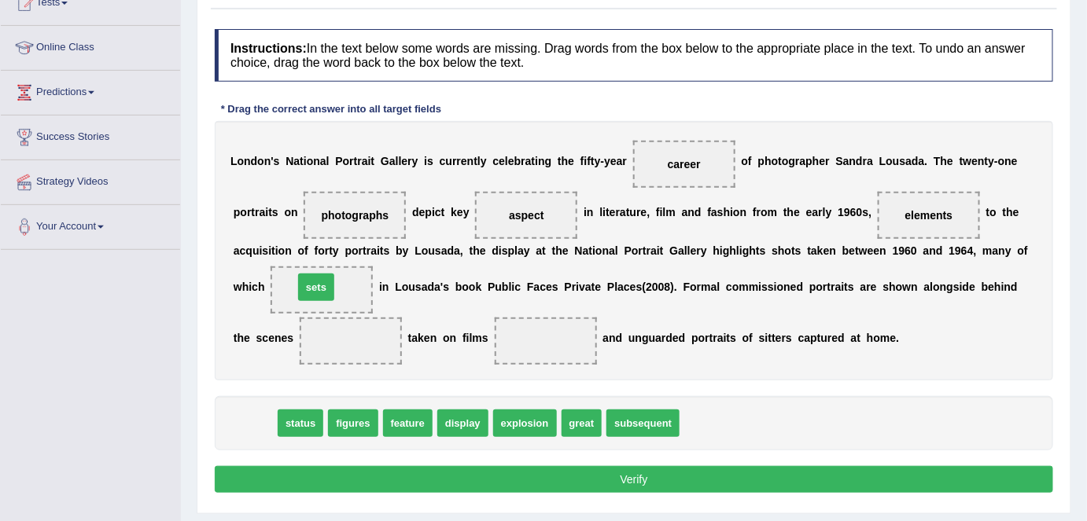
drag, startPoint x: 247, startPoint y: 422, endPoint x: 308, endPoint y: 286, distance: 149.3
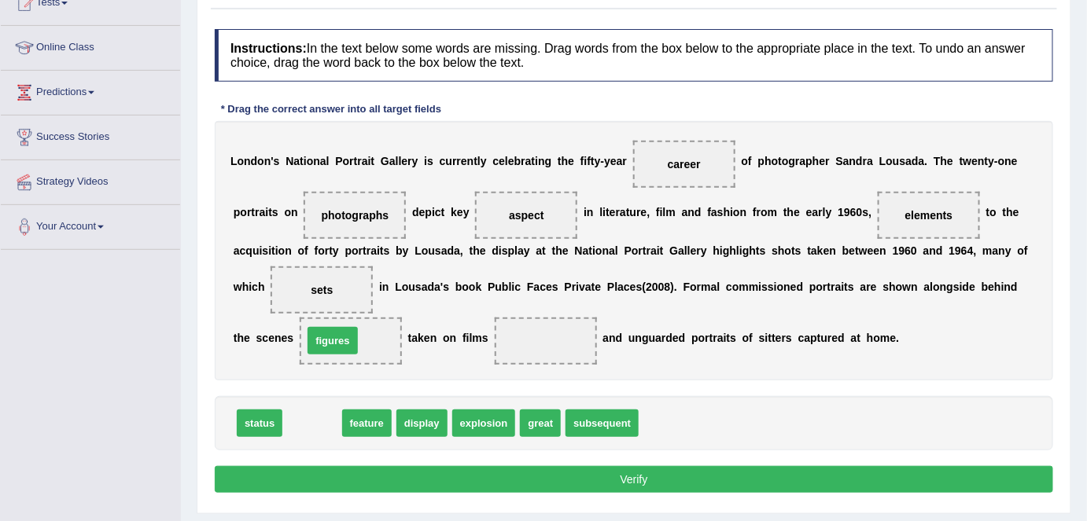
drag, startPoint x: 317, startPoint y: 420, endPoint x: 337, endPoint y: 338, distance: 84.3
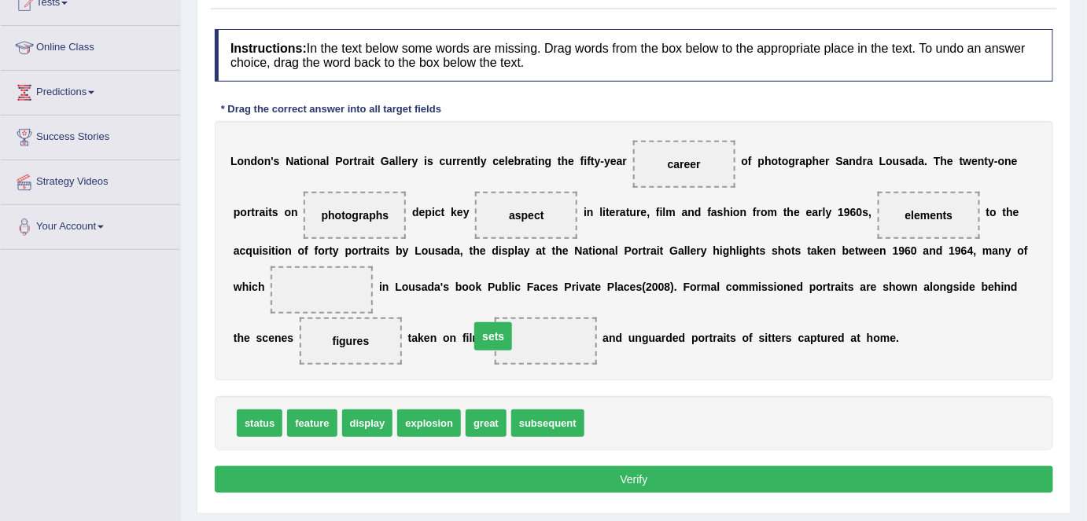
drag, startPoint x: 319, startPoint y: 287, endPoint x: 518, endPoint y: 337, distance: 204.3
drag, startPoint x: 324, startPoint y: 409, endPoint x: 340, endPoint y: 296, distance: 114.3
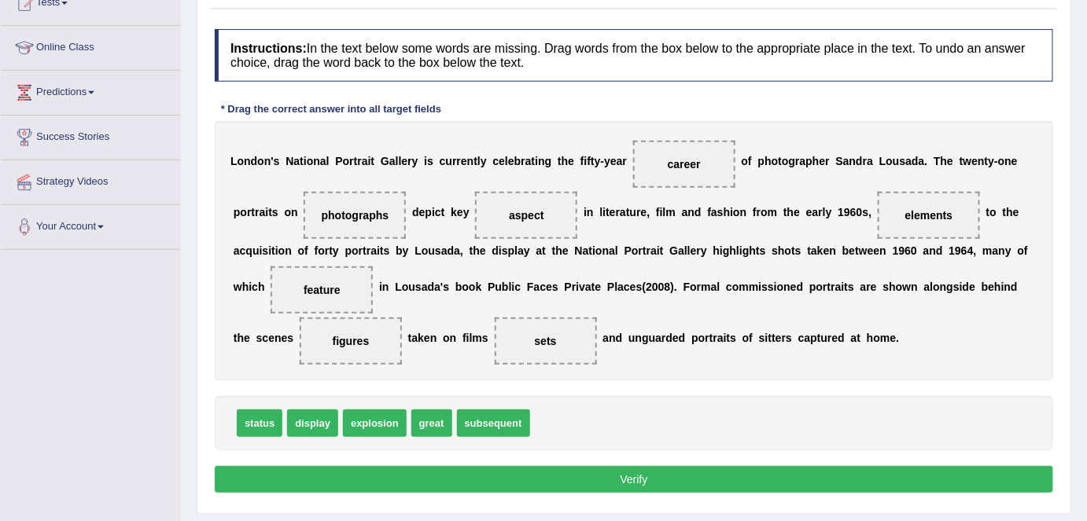
click at [661, 459] on button "Verify" at bounding box center [634, 479] width 838 height 27
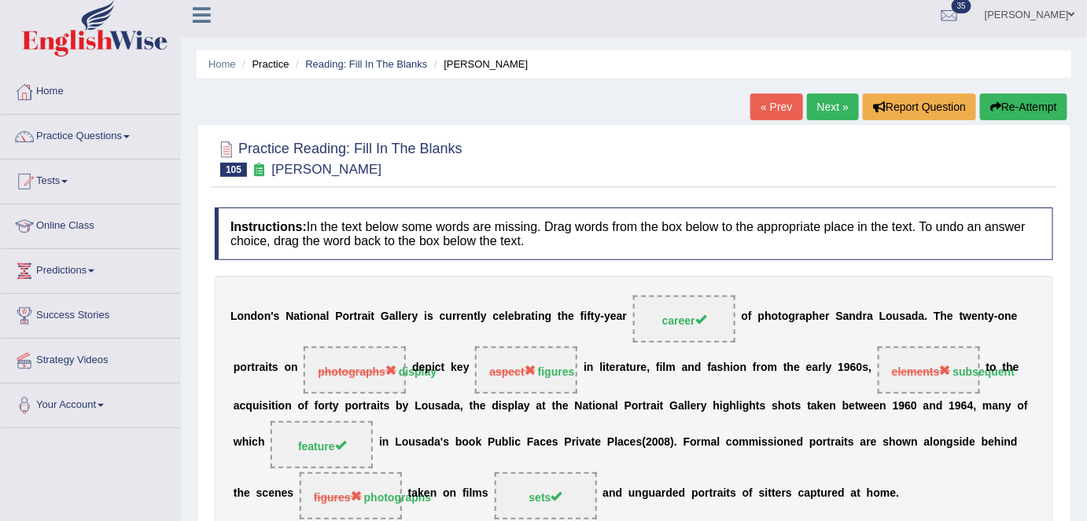
scroll to position [0, 0]
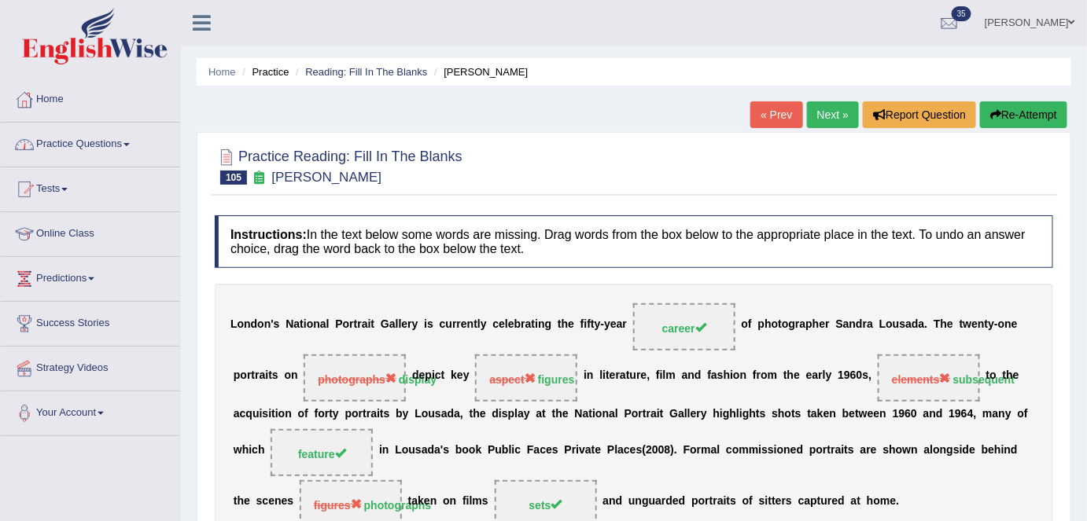
drag, startPoint x: 138, startPoint y: 154, endPoint x: 135, endPoint y: 164, distance: 9.7
click at [137, 154] on link "Practice Questions" at bounding box center [90, 142] width 179 height 39
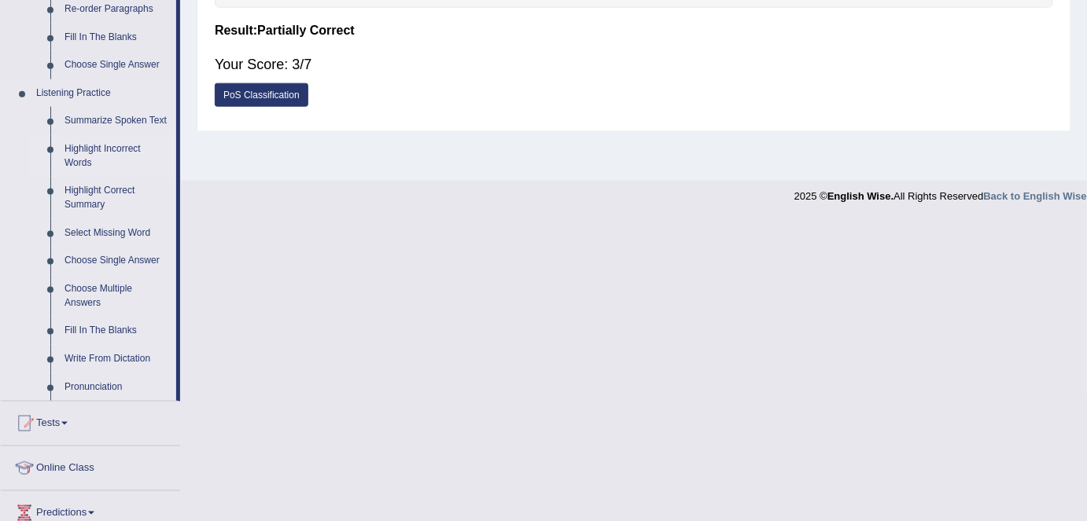
scroll to position [624, 0]
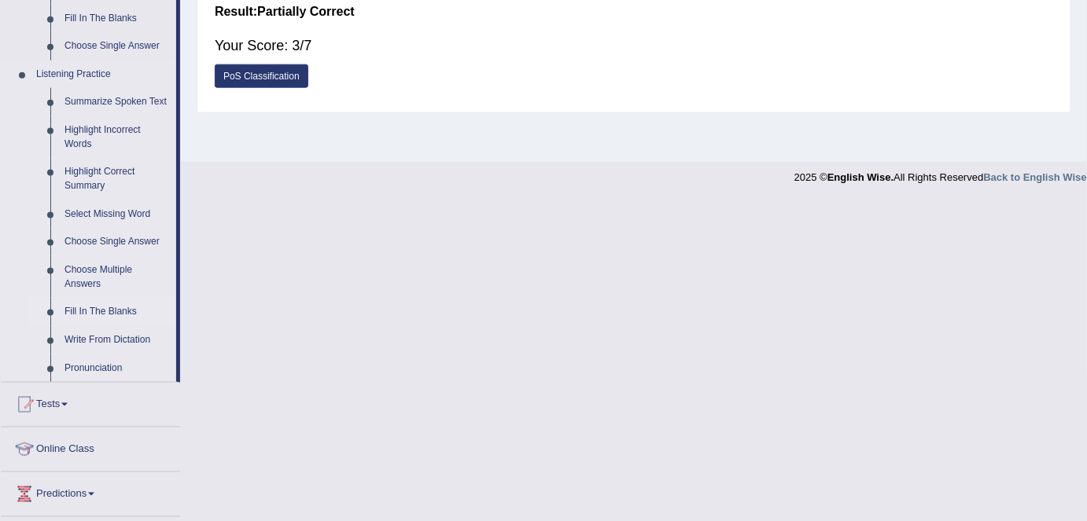
click at [138, 315] on link "Fill In The Blanks" at bounding box center [116, 312] width 119 height 28
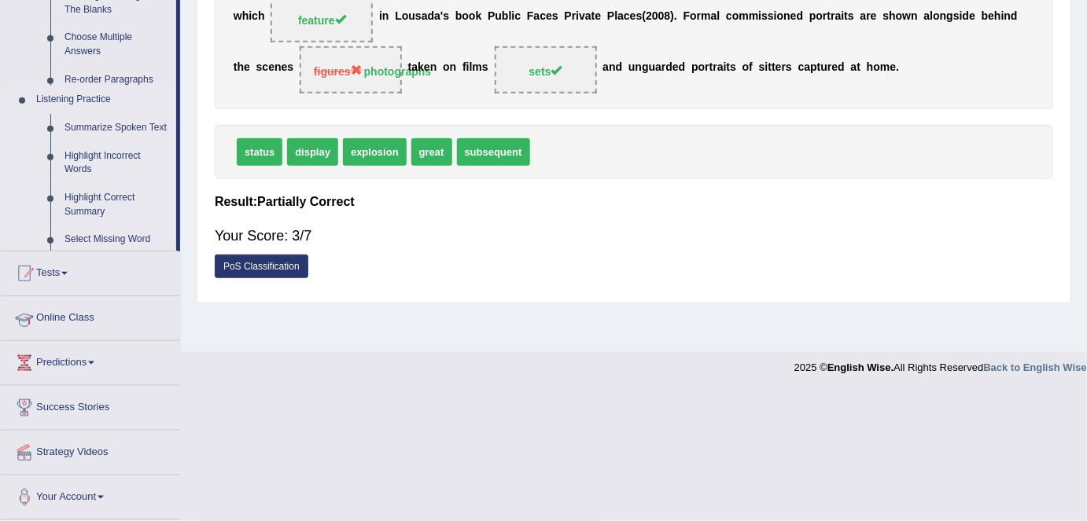
scroll to position [304, 0]
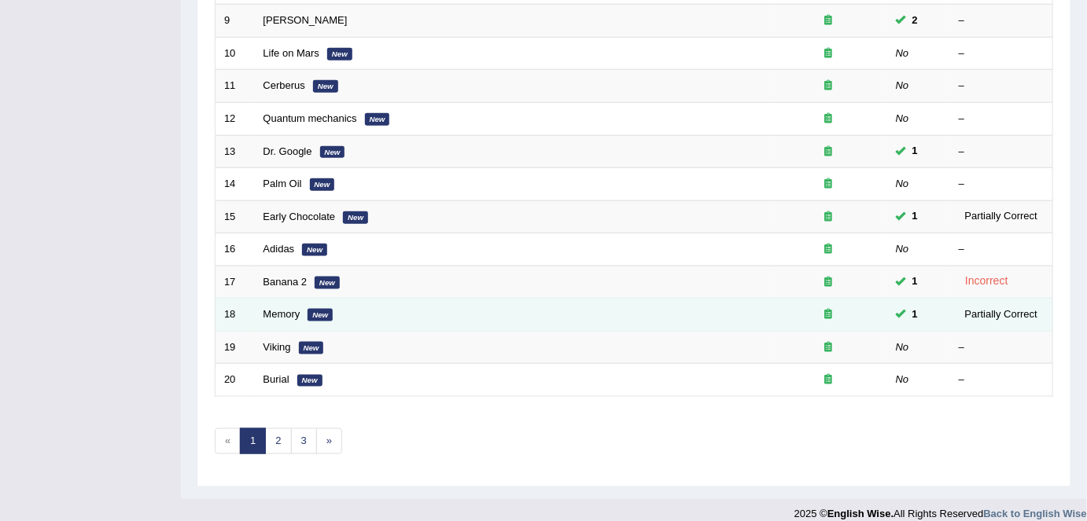
scroll to position [513, 0]
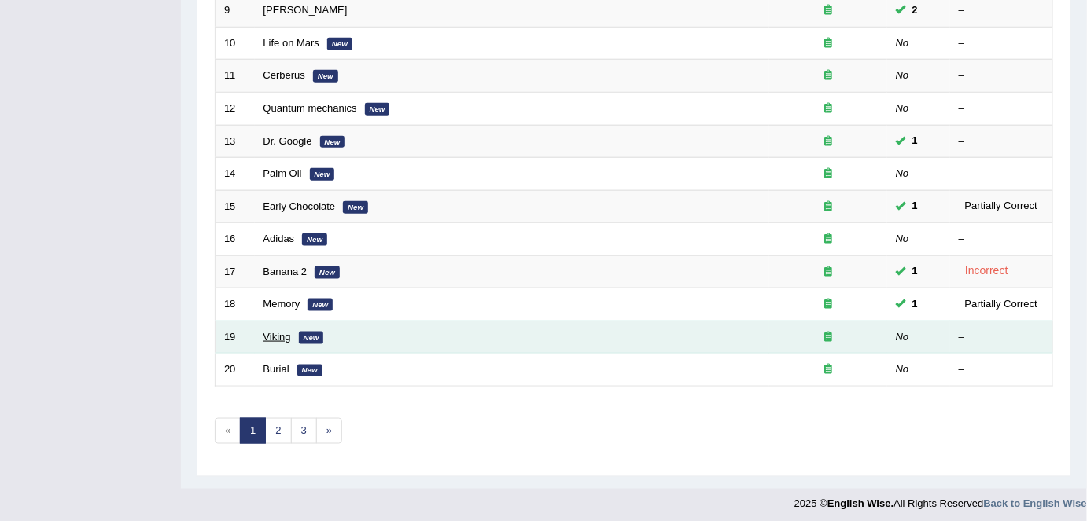
click at [284, 331] on link "Viking" at bounding box center [277, 337] width 28 height 12
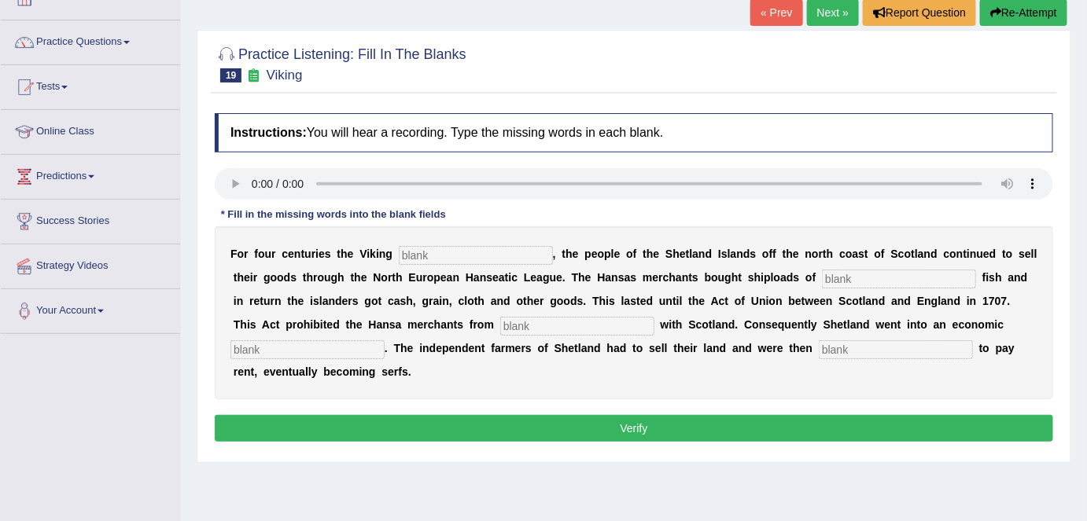
scroll to position [102, 0]
click at [440, 250] on input "text" at bounding box center [476, 255] width 154 height 19
click at [841, 270] on input "text" at bounding box center [899, 279] width 154 height 19
click at [470, 258] on input "discrain" at bounding box center [476, 255] width 154 height 19
type input "discrained"
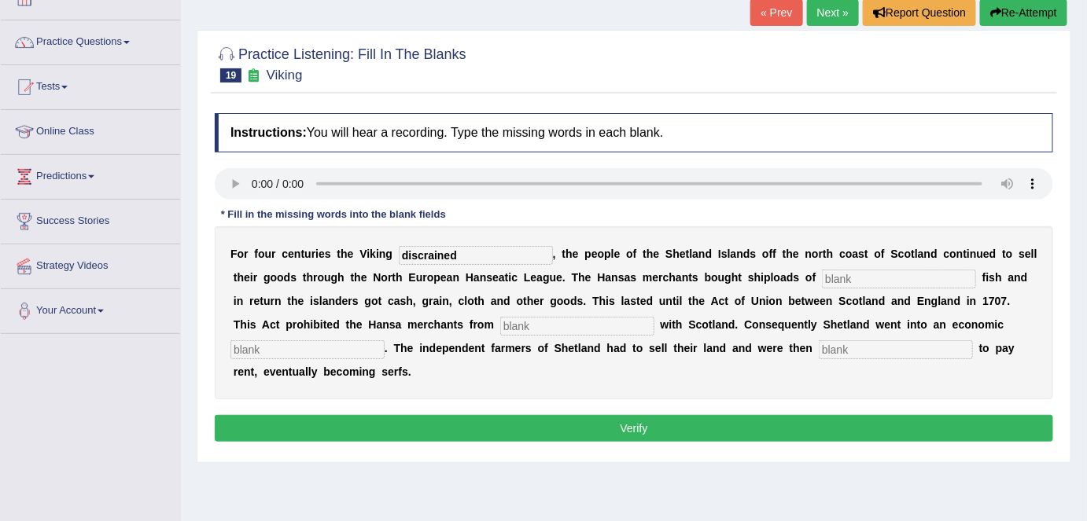
click at [851, 274] on input "text" at bounding box center [899, 279] width 154 height 19
type input "trade"
click at [613, 321] on input "text" at bounding box center [577, 326] width 154 height 19
click at [521, 324] on input "salted" at bounding box center [577, 326] width 154 height 19
type input "saltted"
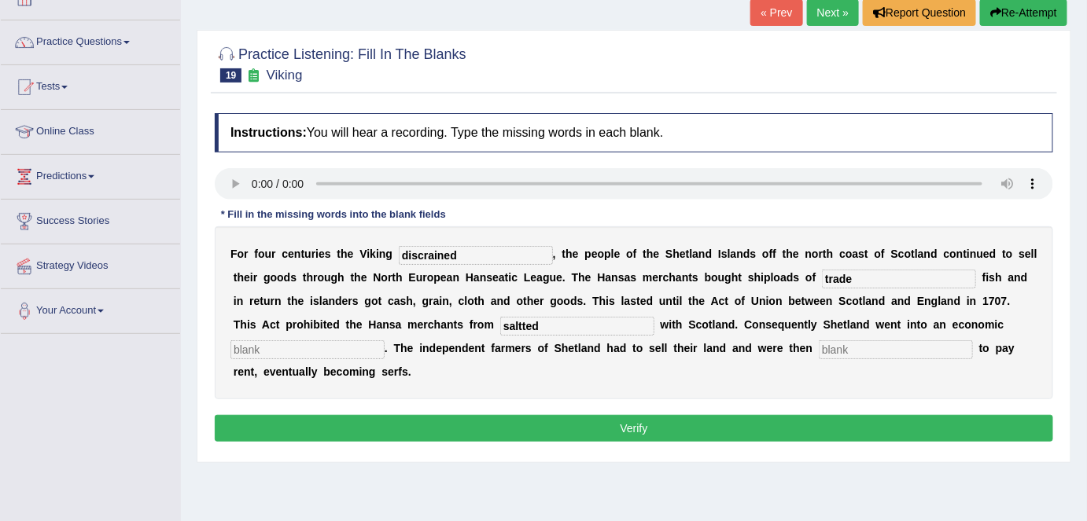
click at [365, 350] on input "text" at bounding box center [307, 350] width 154 height 19
type input "h"
click at [870, 348] on input "text" at bounding box center [896, 350] width 154 height 19
type input "j"
click at [803, 428] on button "Verify" at bounding box center [634, 428] width 838 height 27
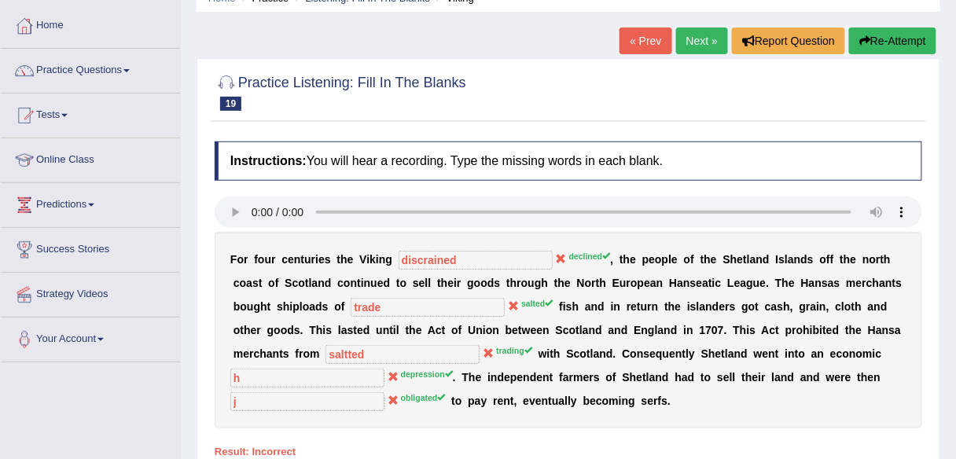
scroll to position [67, 0]
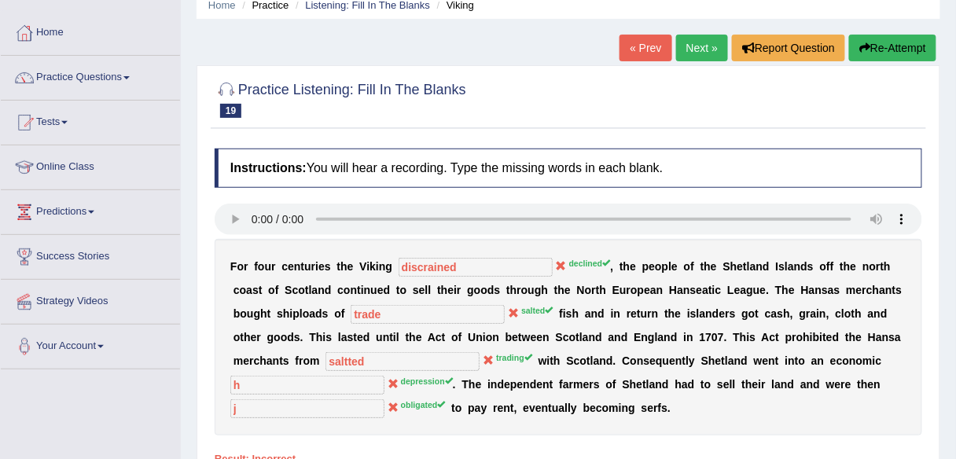
click at [706, 50] on link "Next »" at bounding box center [702, 48] width 52 height 27
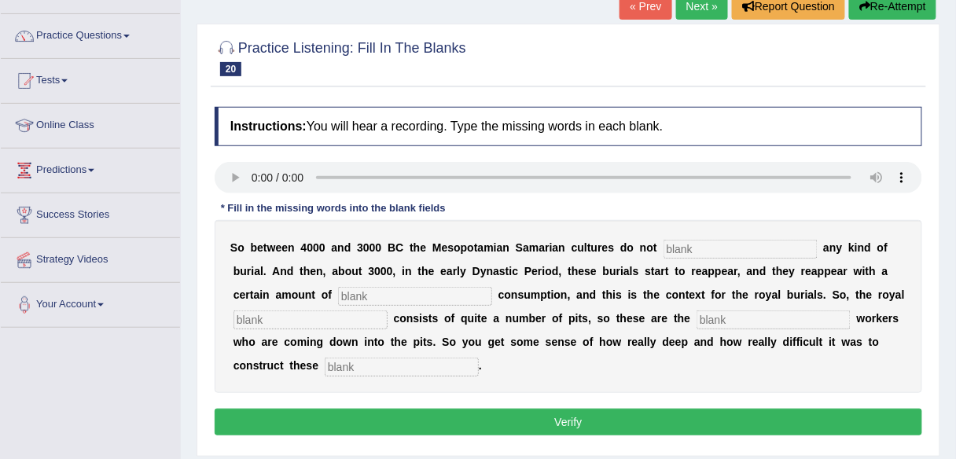
scroll to position [109, 0]
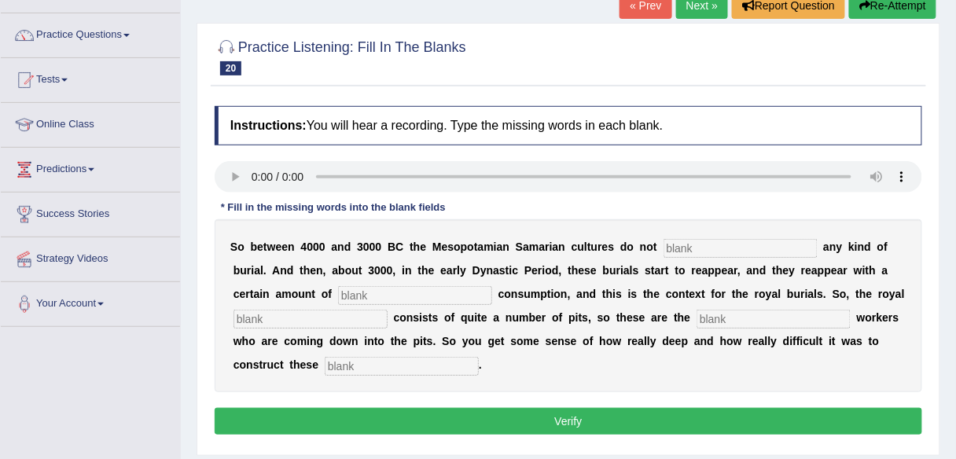
click at [682, 251] on input "text" at bounding box center [741, 248] width 154 height 19
type input "practice"
click at [434, 298] on input "text" at bounding box center [415, 295] width 154 height 19
type input "concipcus"
click at [286, 310] on input "text" at bounding box center [311, 319] width 154 height 19
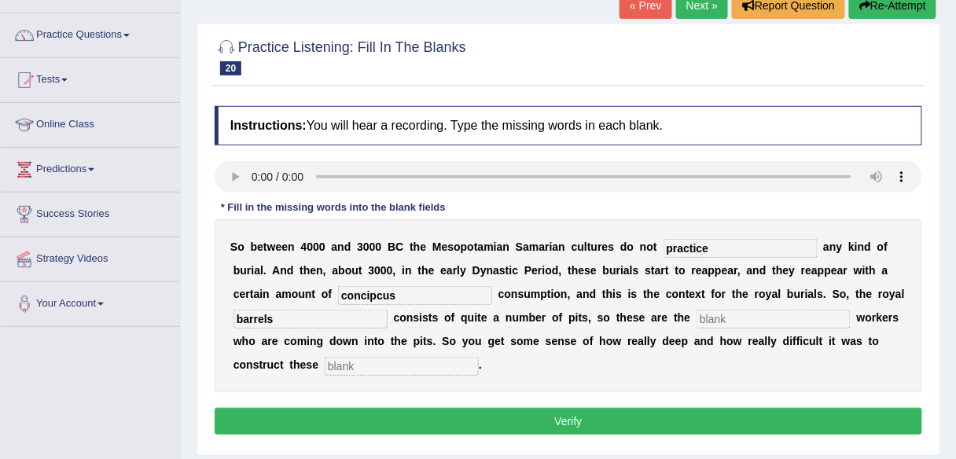
type input "barrels"
click at [731, 316] on input "text" at bounding box center [774, 319] width 154 height 19
type input "excavation"
click at [402, 370] on input "text" at bounding box center [402, 366] width 154 height 19
type input "[PERSON_NAME]"
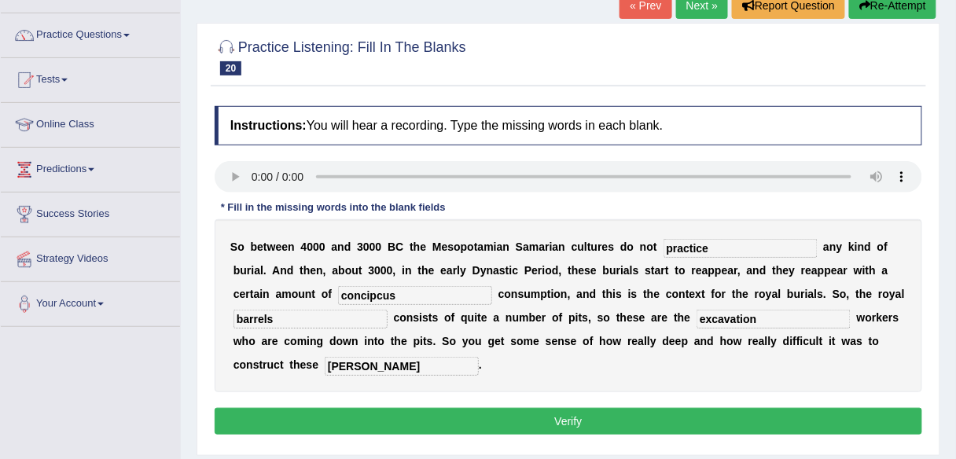
drag, startPoint x: 271, startPoint y: 316, endPoint x: 240, endPoint y: 311, distance: 31.0
click at [240, 311] on input "barrels" at bounding box center [311, 319] width 154 height 19
type input "burials"
click at [422, 296] on input "concipcus" at bounding box center [415, 295] width 154 height 19
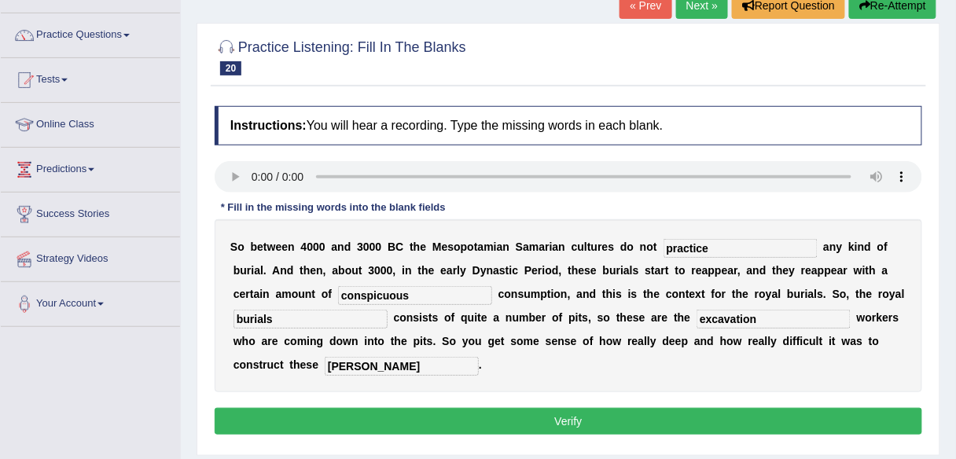
type input "conspicuous"
click at [575, 432] on button "Verify" at bounding box center [569, 421] width 708 height 27
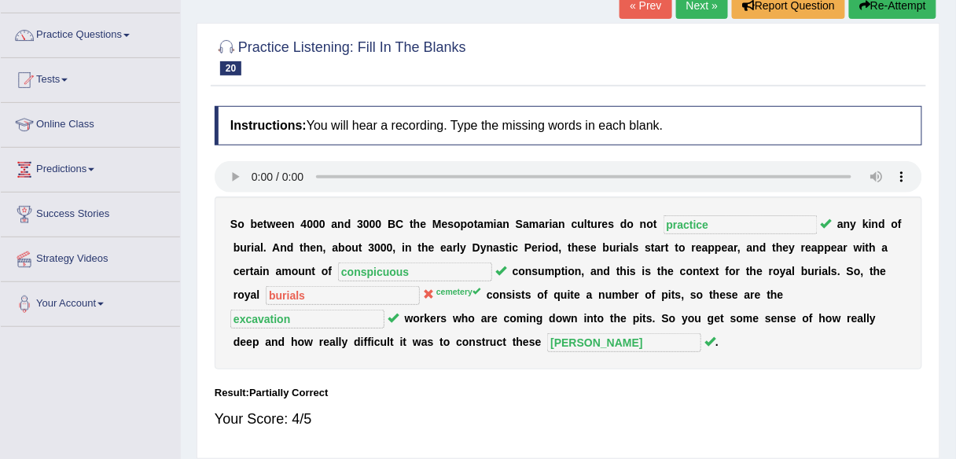
scroll to position [0, 0]
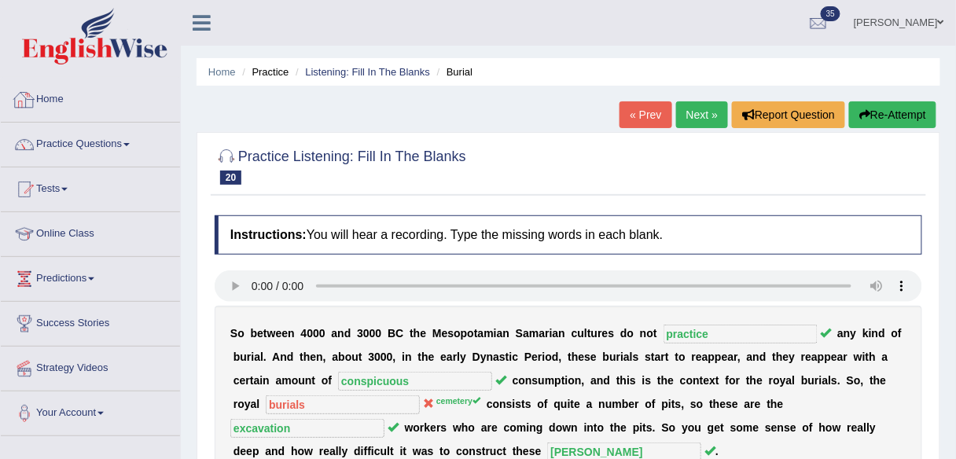
click at [72, 101] on link "Home" at bounding box center [90, 97] width 179 height 39
